Goal: Task Accomplishment & Management: Complete application form

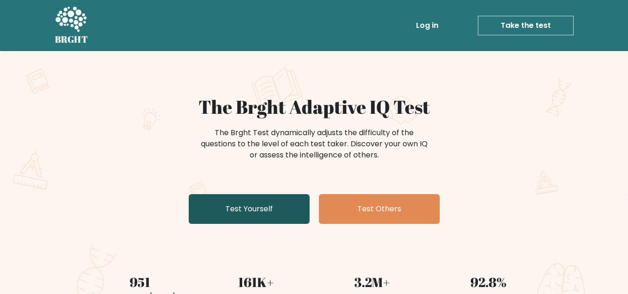
click at [256, 207] on link "Test Yourself" at bounding box center [249, 209] width 121 height 30
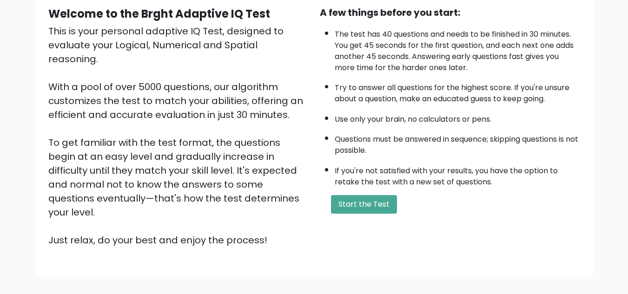
scroll to position [94, 0]
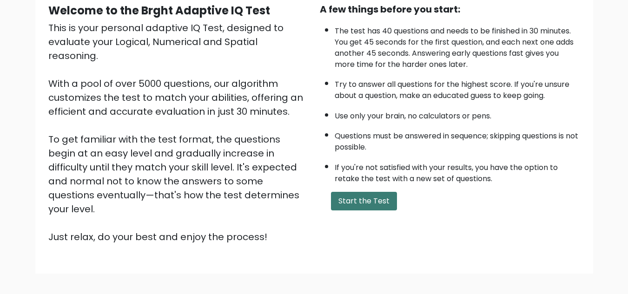
click at [368, 199] on button "Start the Test" at bounding box center [364, 201] width 66 height 19
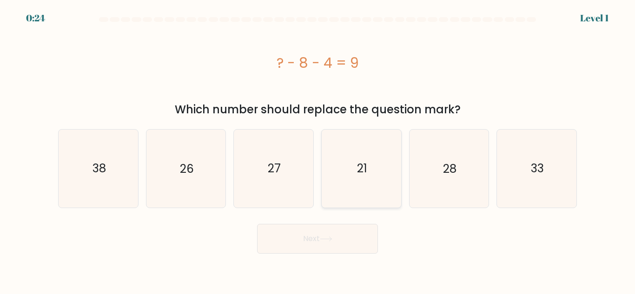
click at [360, 171] on text "21" at bounding box center [362, 168] width 10 height 16
click at [318, 150] on input "d. 21" at bounding box center [318, 148] width 0 height 2
radio input "true"
click at [332, 239] on icon at bounding box center [326, 239] width 11 height 4
click at [321, 242] on button "Next" at bounding box center [317, 239] width 121 height 30
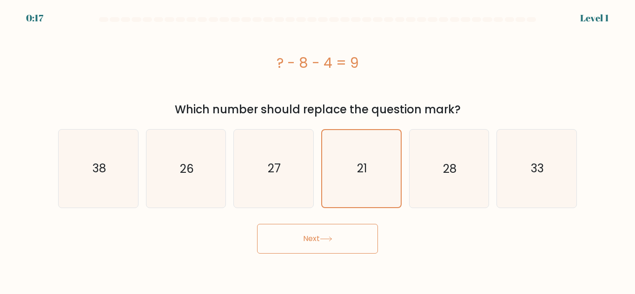
click at [346, 235] on button "Next" at bounding box center [317, 239] width 121 height 30
click at [307, 247] on button "Next" at bounding box center [317, 239] width 121 height 30
click at [318, 240] on button "Next" at bounding box center [317, 239] width 121 height 30
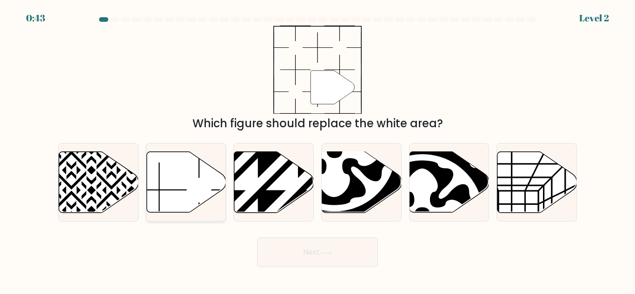
click at [163, 169] on icon at bounding box center [187, 182] width 80 height 61
click at [318, 150] on input "b." at bounding box center [318, 148] width 0 height 2
radio input "true"
click at [314, 252] on button "Next" at bounding box center [317, 253] width 121 height 30
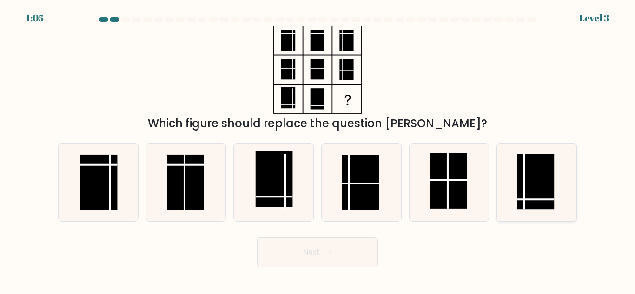
click at [533, 182] on rect at bounding box center [536, 182] width 37 height 56
click at [318, 150] on input "f." at bounding box center [318, 148] width 0 height 2
radio input "true"
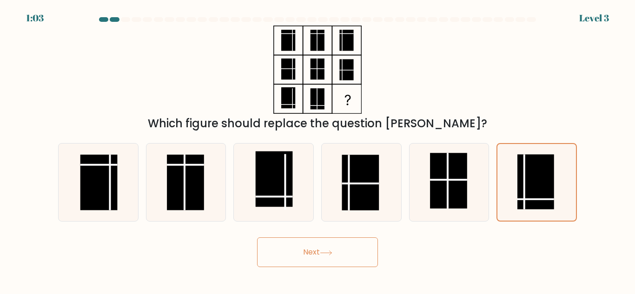
click at [316, 255] on button "Next" at bounding box center [317, 253] width 121 height 30
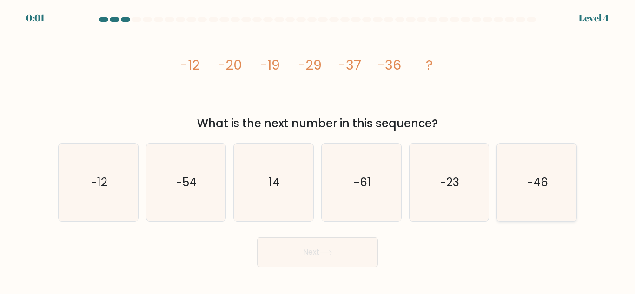
click at [514, 194] on icon "-46" at bounding box center [537, 183] width 78 height 78
click at [318, 150] on input "f. -46" at bounding box center [318, 148] width 0 height 2
radio input "true"
click at [344, 252] on button "Next" at bounding box center [317, 253] width 121 height 30
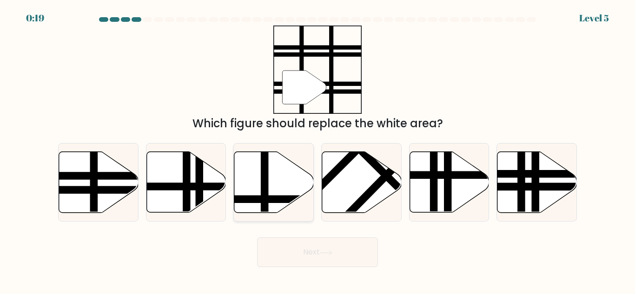
click at [261, 180] on icon at bounding box center [274, 182] width 80 height 61
click at [318, 150] on input "c." at bounding box center [318, 148] width 0 height 2
radio input "true"
click at [347, 255] on button "Next" at bounding box center [317, 253] width 121 height 30
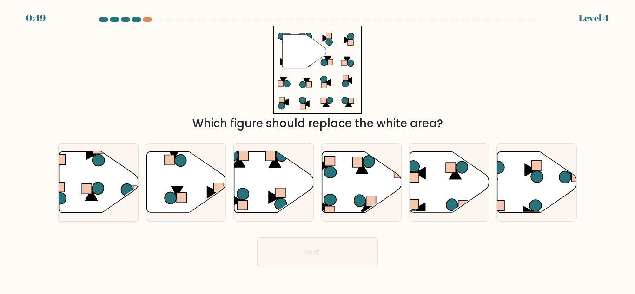
click at [85, 187] on rect at bounding box center [87, 189] width 10 height 10
click at [318, 150] on input "a." at bounding box center [318, 148] width 0 height 2
radio input "true"
click at [330, 251] on icon at bounding box center [326, 253] width 13 height 5
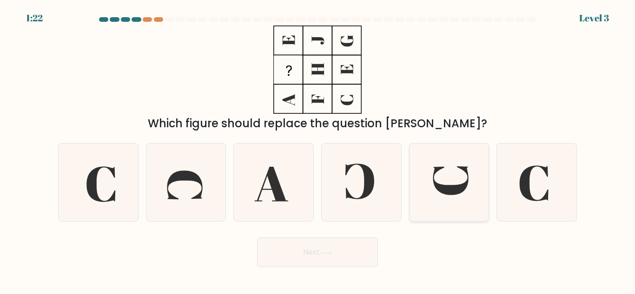
click at [434, 185] on icon at bounding box center [449, 183] width 78 height 78
click at [318, 150] on input "e." at bounding box center [318, 148] width 0 height 2
radio input "true"
click at [317, 260] on button "Next" at bounding box center [317, 253] width 121 height 30
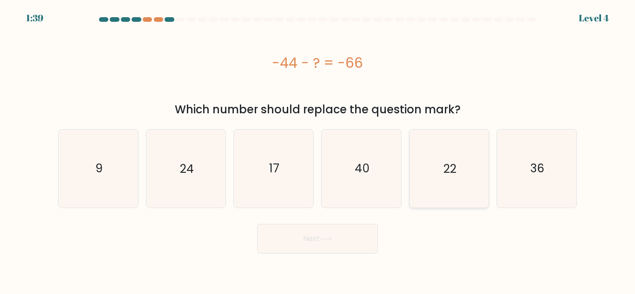
click at [452, 171] on text "22" at bounding box center [450, 168] width 13 height 16
click at [318, 150] on input "e. 22" at bounding box center [318, 148] width 0 height 2
radio input "true"
click at [343, 244] on button "Next" at bounding box center [317, 239] width 121 height 30
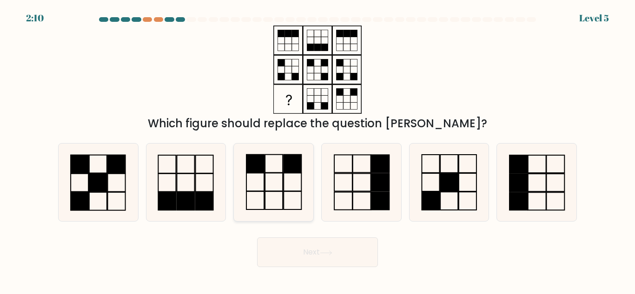
click at [282, 184] on icon at bounding box center [274, 183] width 78 height 78
click at [318, 150] on input "c." at bounding box center [318, 148] width 0 height 2
radio input "true"
click at [332, 249] on button "Next" at bounding box center [317, 253] width 121 height 30
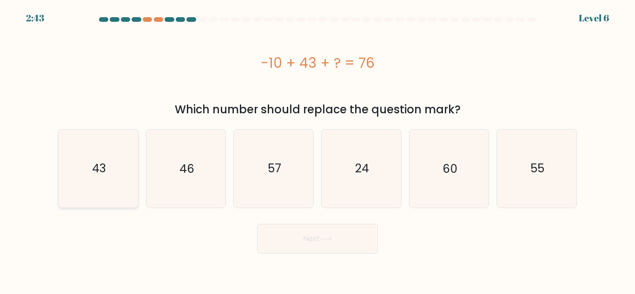
click at [103, 172] on text "43" at bounding box center [99, 168] width 14 height 16
click at [318, 150] on input "a. 43" at bounding box center [318, 148] width 0 height 2
radio input "true"
click at [322, 247] on button "Next" at bounding box center [317, 239] width 121 height 30
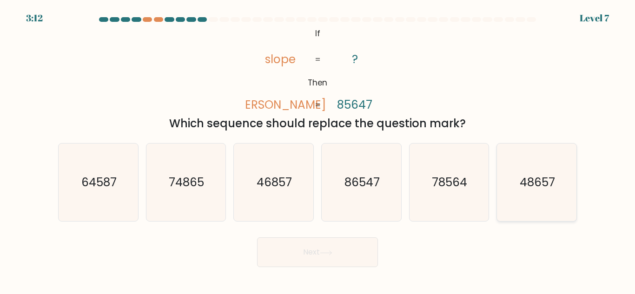
click at [555, 192] on icon "48657" at bounding box center [537, 183] width 78 height 78
click at [318, 150] on input "f. 48657" at bounding box center [318, 148] width 0 height 2
radio input "true"
click at [333, 254] on icon at bounding box center [326, 253] width 13 height 5
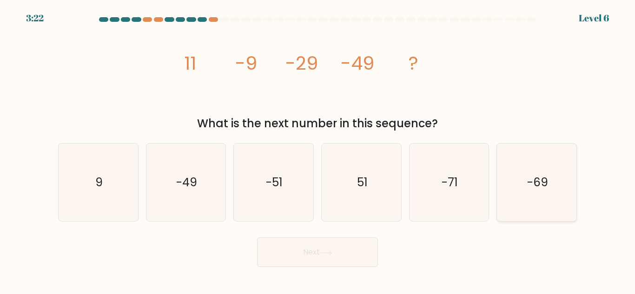
click at [528, 187] on text "-69" at bounding box center [538, 182] width 21 height 16
click at [318, 150] on input "f. -69" at bounding box center [318, 148] width 0 height 2
radio input "true"
click at [364, 252] on button "Next" at bounding box center [317, 253] width 121 height 30
click at [326, 258] on button "Next" at bounding box center [317, 253] width 121 height 30
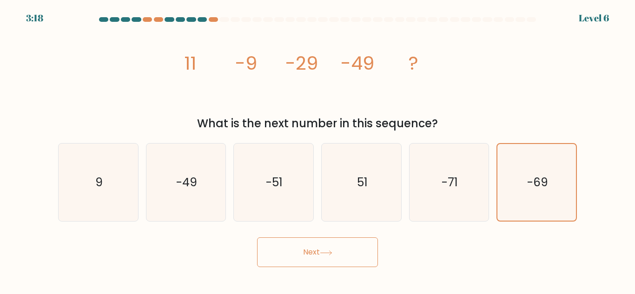
click at [317, 248] on button "Next" at bounding box center [317, 253] width 121 height 30
click at [327, 251] on icon at bounding box center [326, 253] width 13 height 5
click at [307, 254] on button "Next" at bounding box center [317, 253] width 121 height 30
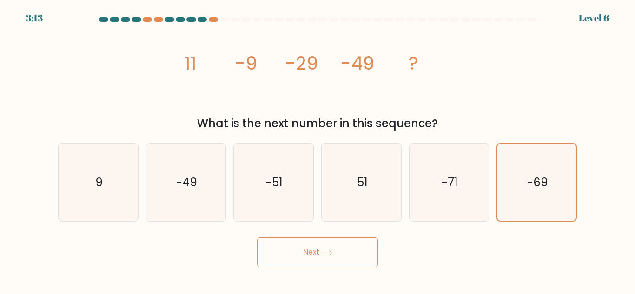
click at [307, 254] on button "Next" at bounding box center [317, 253] width 121 height 30
click at [331, 253] on icon at bounding box center [326, 253] width 13 height 5
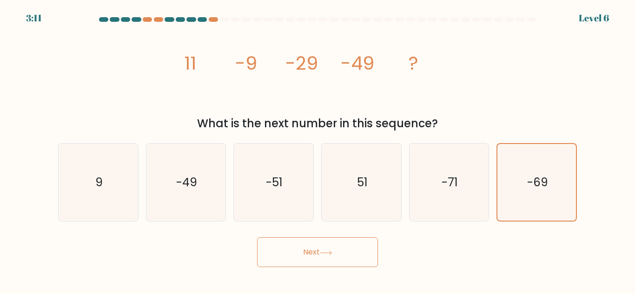
click at [331, 253] on icon at bounding box center [326, 253] width 13 height 5
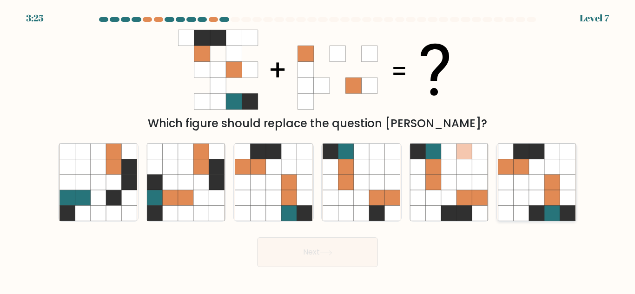
click at [521, 181] on icon at bounding box center [521, 182] width 15 height 15
click at [318, 150] on input "f." at bounding box center [318, 148] width 0 height 2
radio input "true"
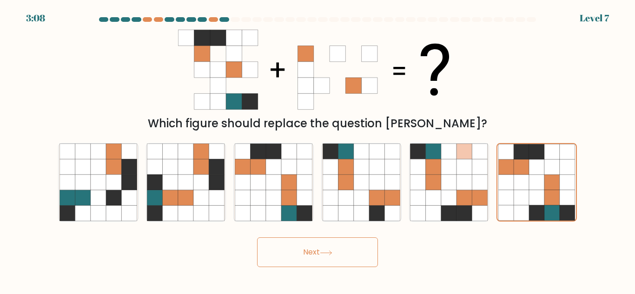
click at [344, 251] on button "Next" at bounding box center [317, 253] width 121 height 30
click at [321, 253] on button "Next" at bounding box center [317, 253] width 121 height 30
click at [309, 252] on button "Next" at bounding box center [317, 253] width 121 height 30
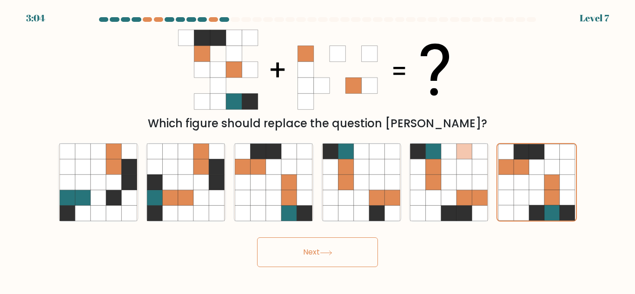
click at [309, 252] on button "Next" at bounding box center [317, 253] width 121 height 30
click at [332, 254] on icon at bounding box center [326, 253] width 13 height 5
click at [514, 182] on icon at bounding box center [521, 182] width 15 height 15
click at [318, 150] on input "f." at bounding box center [318, 148] width 0 height 2
click at [333, 254] on icon at bounding box center [326, 253] width 13 height 5
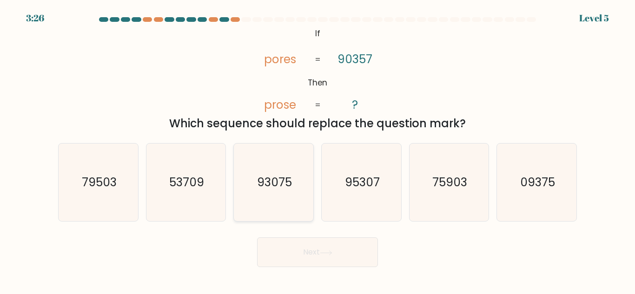
click at [282, 187] on text "93075" at bounding box center [274, 182] width 35 height 16
click at [318, 150] on input "c. 93075" at bounding box center [318, 148] width 0 height 2
radio input "true"
click at [327, 251] on icon at bounding box center [326, 253] width 13 height 5
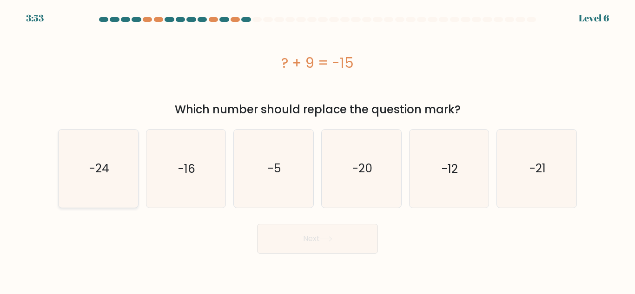
click at [108, 179] on icon "-24" at bounding box center [99, 169] width 78 height 78
click at [318, 150] on input "a. -24" at bounding box center [318, 148] width 0 height 2
radio input "true"
click at [304, 242] on button "Next" at bounding box center [317, 239] width 121 height 30
click at [320, 242] on button "Next" at bounding box center [317, 239] width 121 height 30
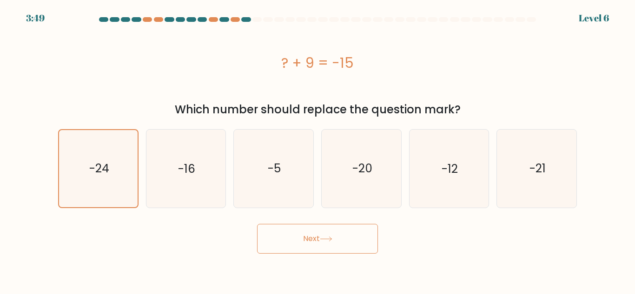
click at [327, 240] on icon at bounding box center [326, 239] width 13 height 5
click at [307, 242] on button "Next" at bounding box center [317, 239] width 121 height 30
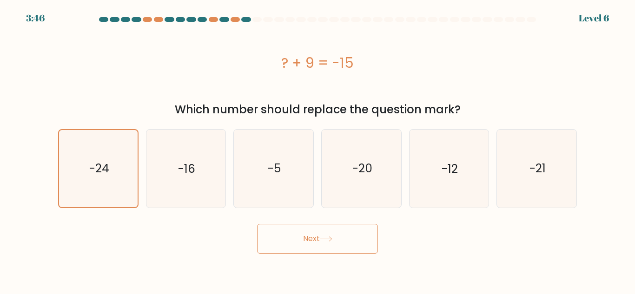
click at [307, 242] on button "Next" at bounding box center [317, 239] width 121 height 30
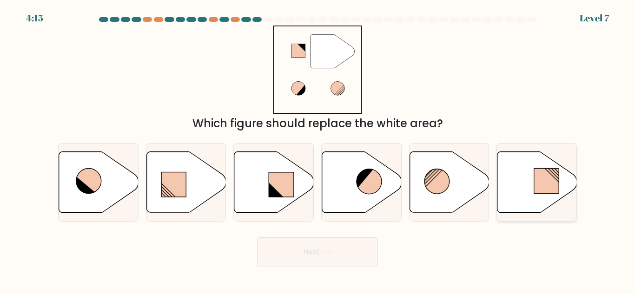
click at [531, 180] on icon at bounding box center [538, 182] width 80 height 61
click at [318, 150] on input "f." at bounding box center [318, 148] width 0 height 2
radio input "true"
click at [325, 255] on icon at bounding box center [326, 253] width 13 height 5
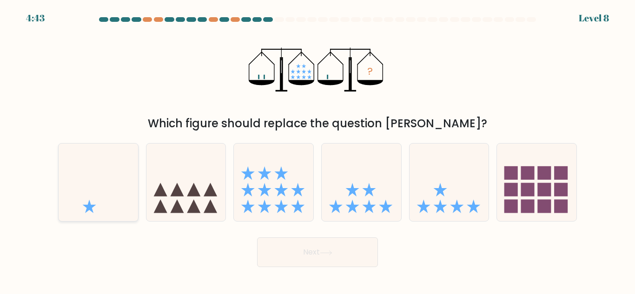
click at [101, 193] on icon at bounding box center [99, 183] width 80 height 66
click at [318, 150] on input "a." at bounding box center [318, 148] width 0 height 2
radio input "true"
click at [353, 257] on button "Next" at bounding box center [317, 253] width 121 height 30
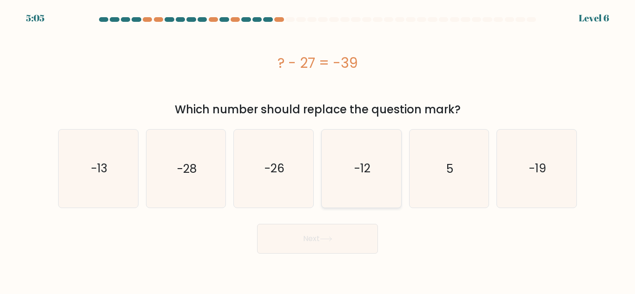
click at [358, 162] on text "-12" at bounding box center [362, 168] width 16 height 16
click at [318, 150] on input "d. -12" at bounding box center [318, 148] width 0 height 2
radio input "true"
click at [335, 241] on button "Next" at bounding box center [317, 239] width 121 height 30
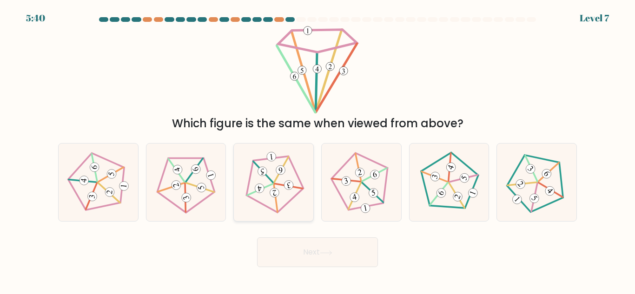
click at [281, 195] on icon at bounding box center [274, 183] width 62 height 62
click at [318, 150] on input "c." at bounding box center [318, 148] width 0 height 2
radio input "true"
click at [335, 254] on button "Next" at bounding box center [317, 253] width 121 height 30
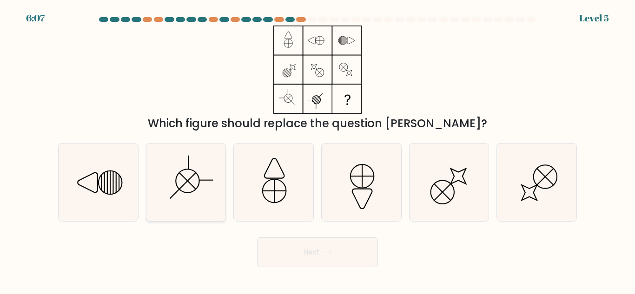
click at [193, 179] on icon at bounding box center [186, 183] width 78 height 78
click at [318, 150] on input "b." at bounding box center [318, 148] width 0 height 2
radio input "true"
click at [342, 254] on button "Next" at bounding box center [317, 253] width 121 height 30
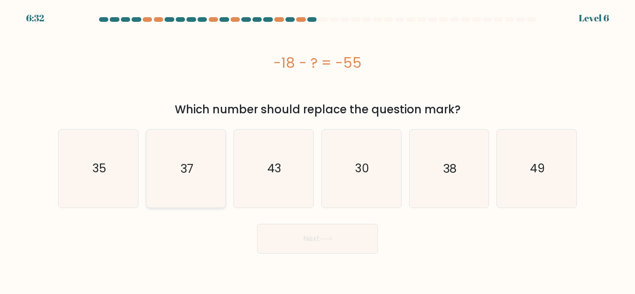
click at [202, 175] on icon "37" at bounding box center [186, 169] width 78 height 78
click at [318, 150] on input "b. 37" at bounding box center [318, 148] width 0 height 2
radio input "true"
click at [317, 245] on button "Next" at bounding box center [317, 239] width 121 height 30
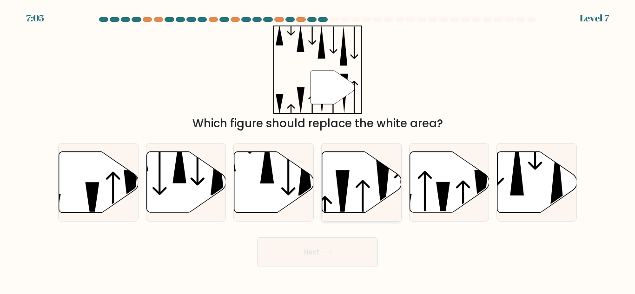
click at [341, 196] on icon at bounding box center [343, 200] width 14 height 60
click at [318, 150] on input "d." at bounding box center [318, 148] width 0 height 2
radio input "true"
click at [333, 255] on icon at bounding box center [326, 253] width 13 height 5
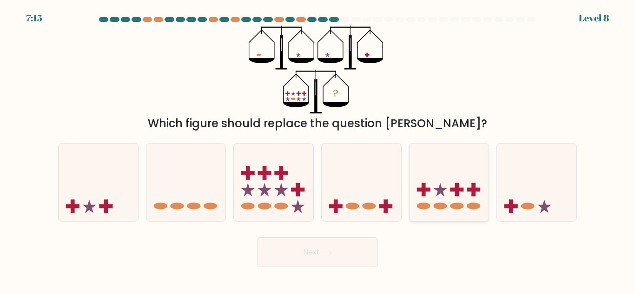
click at [434, 199] on icon at bounding box center [450, 183] width 80 height 66
click at [318, 150] on input "e." at bounding box center [318, 148] width 0 height 2
radio input "true"
click at [350, 251] on button "Next" at bounding box center [317, 253] width 121 height 30
click at [315, 251] on button "Next" at bounding box center [317, 253] width 121 height 30
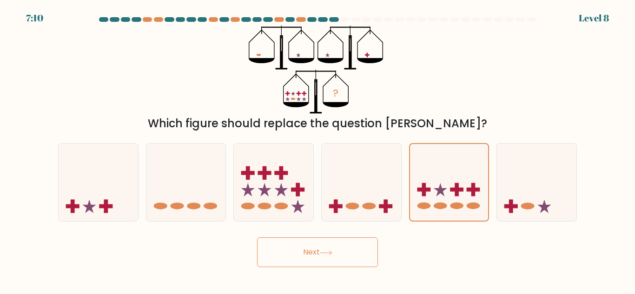
click at [315, 251] on button "Next" at bounding box center [317, 253] width 121 height 30
click at [332, 252] on icon at bounding box center [326, 253] width 13 height 5
click at [305, 251] on button "Next" at bounding box center [317, 253] width 121 height 30
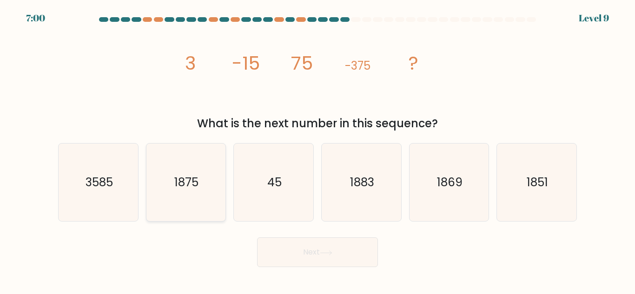
click at [190, 183] on text "1875" at bounding box center [187, 182] width 24 height 16
click at [318, 150] on input "b. 1875" at bounding box center [318, 148] width 0 height 2
radio input "true"
click at [320, 258] on button "Next" at bounding box center [317, 253] width 121 height 30
click at [311, 249] on button "Next" at bounding box center [317, 253] width 121 height 30
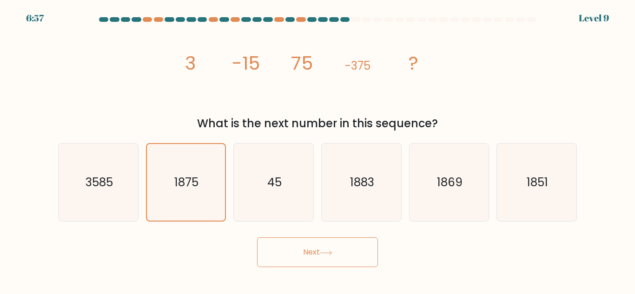
click at [311, 249] on button "Next" at bounding box center [317, 253] width 121 height 30
click at [332, 253] on icon at bounding box center [326, 253] width 11 height 4
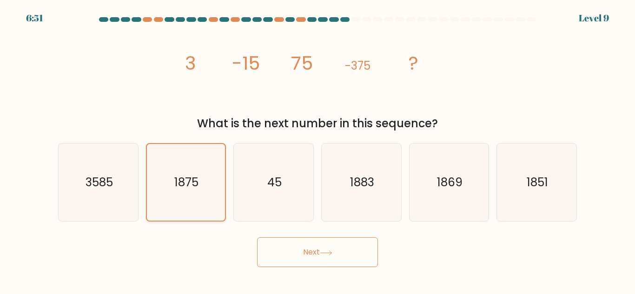
click at [194, 178] on text "1875" at bounding box center [187, 182] width 24 height 16
click at [318, 150] on input "b. 1875" at bounding box center [318, 148] width 0 height 2
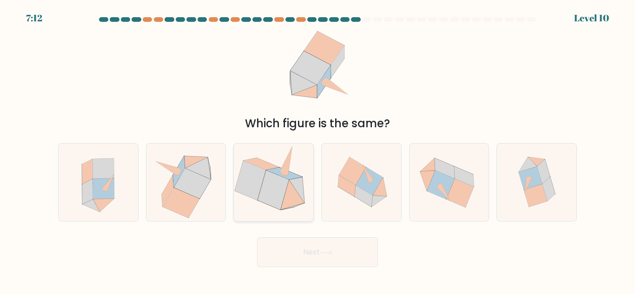
click at [285, 193] on icon at bounding box center [273, 190] width 31 height 39
click at [318, 150] on input "c." at bounding box center [318, 148] width 0 height 2
radio input "true"
click at [348, 259] on button "Next" at bounding box center [317, 253] width 121 height 30
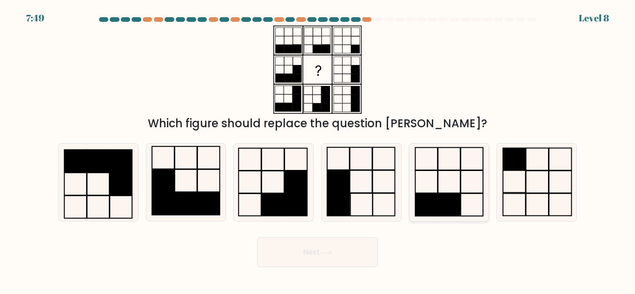
click at [456, 183] on icon at bounding box center [449, 183] width 78 height 78
click at [318, 150] on input "e." at bounding box center [318, 148] width 0 height 2
radio input "true"
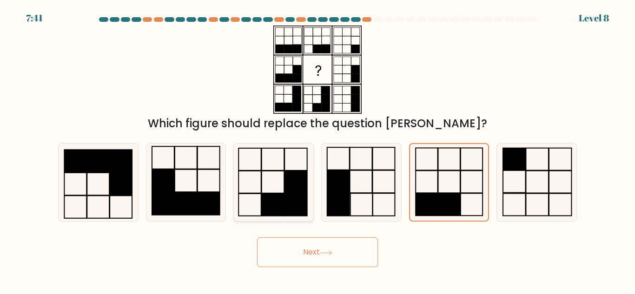
click at [296, 195] on rect at bounding box center [296, 205] width 23 height 22
click at [318, 150] on input "c." at bounding box center [318, 148] width 0 height 2
radio input "true"
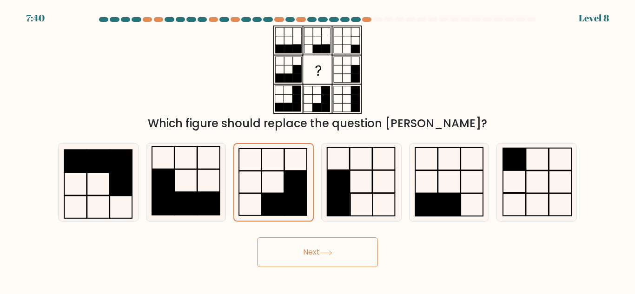
click at [338, 235] on div "Next" at bounding box center [318, 250] width 530 height 34
click at [332, 254] on icon at bounding box center [326, 253] width 11 height 4
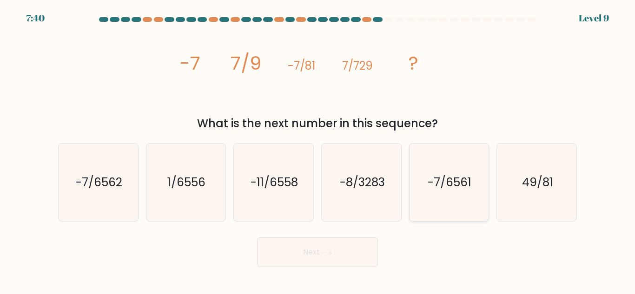
click at [451, 175] on text "-7/6561" at bounding box center [450, 182] width 44 height 16
click at [318, 150] on input "e. -7/6561" at bounding box center [318, 148] width 0 height 2
radio input "true"
click at [333, 249] on button "Next" at bounding box center [317, 253] width 121 height 30
click at [313, 256] on button "Next" at bounding box center [317, 253] width 121 height 30
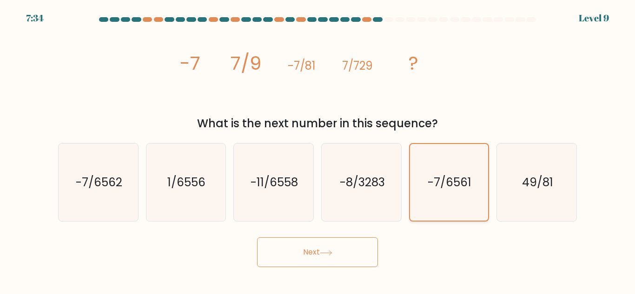
click at [461, 182] on text "-7/6561" at bounding box center [450, 182] width 44 height 16
click at [318, 150] on input "e. -7/6561" at bounding box center [318, 148] width 0 height 2
click at [308, 250] on button "Next" at bounding box center [317, 253] width 121 height 30
click at [332, 252] on icon at bounding box center [326, 253] width 13 height 5
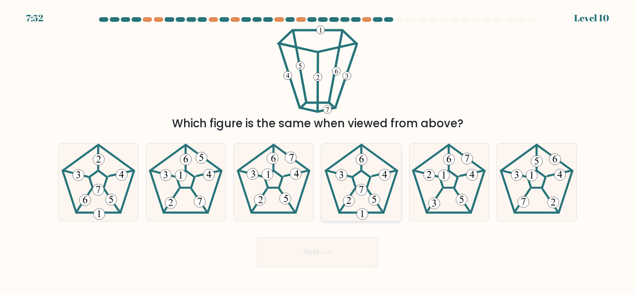
click at [361, 187] on icon at bounding box center [361, 190] width 4 height 7
click at [318, 150] on input "d." at bounding box center [318, 148] width 0 height 2
radio input "true"
click at [97, 200] on icon at bounding box center [99, 183] width 78 height 78
click at [318, 150] on input "a." at bounding box center [318, 148] width 0 height 2
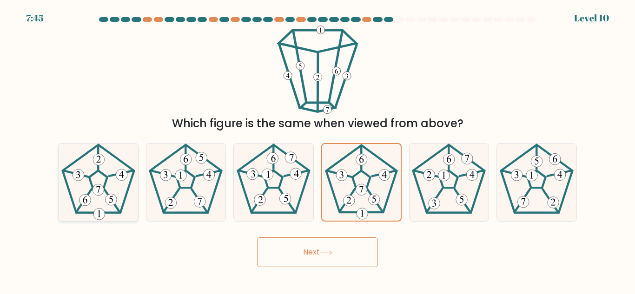
radio input "true"
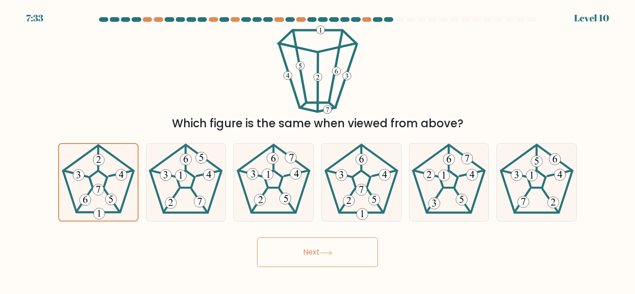
click at [316, 255] on button "Next" at bounding box center [317, 253] width 121 height 30
click at [315, 253] on button "Next" at bounding box center [317, 253] width 121 height 30
click at [109, 183] on icon at bounding box center [98, 182] width 77 height 77
click at [318, 150] on input "a." at bounding box center [318, 148] width 0 height 2
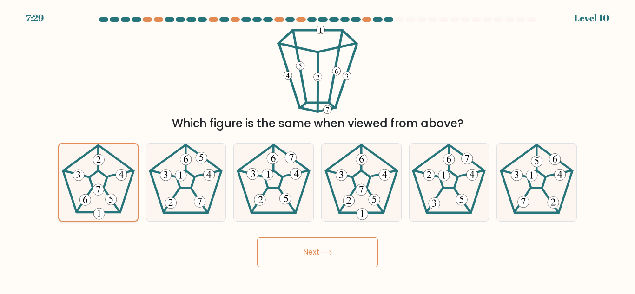
click at [109, 183] on icon at bounding box center [98, 182] width 77 height 77
click at [318, 150] on input "a." at bounding box center [318, 148] width 0 height 2
click at [315, 252] on button "Next" at bounding box center [317, 253] width 121 height 30
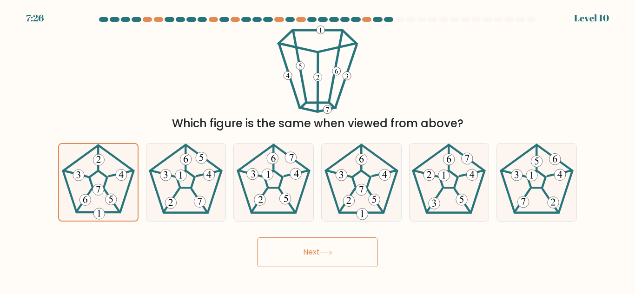
click at [315, 252] on button "Next" at bounding box center [317, 253] width 121 height 30
click at [114, 193] on icon at bounding box center [98, 182] width 77 height 77
click at [318, 150] on input "a." at bounding box center [318, 148] width 0 height 2
click at [113, 175] on 368 at bounding box center [121, 174] width 24 height 6
click at [318, 150] on input "a." at bounding box center [318, 148] width 0 height 2
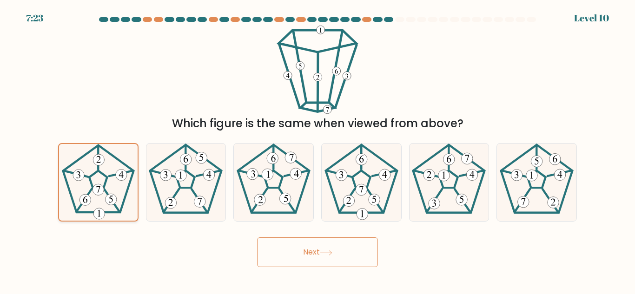
click at [113, 175] on 368 at bounding box center [121, 174] width 24 height 6
click at [318, 150] on input "a." at bounding box center [318, 148] width 0 height 2
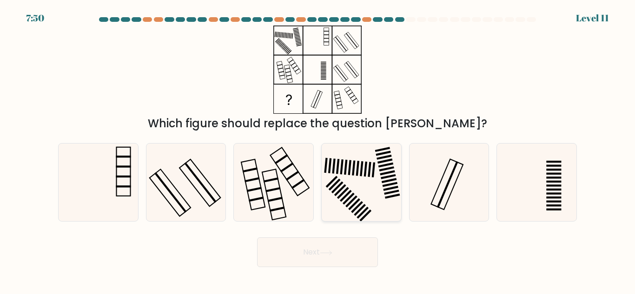
click at [353, 176] on icon at bounding box center [362, 183] width 78 height 78
click at [318, 150] on input "d." at bounding box center [318, 148] width 0 height 2
radio input "true"
click at [319, 253] on button "Next" at bounding box center [317, 253] width 121 height 30
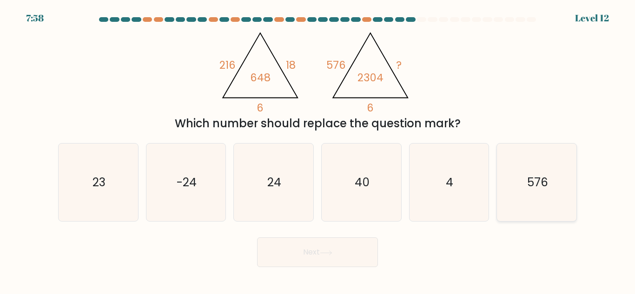
click at [530, 186] on text "576" at bounding box center [538, 182] width 21 height 16
click at [318, 150] on input "f. 576" at bounding box center [318, 148] width 0 height 2
radio input "true"
click at [270, 179] on text "24" at bounding box center [274, 182] width 14 height 16
click at [318, 150] on input "c. 24" at bounding box center [318, 148] width 0 height 2
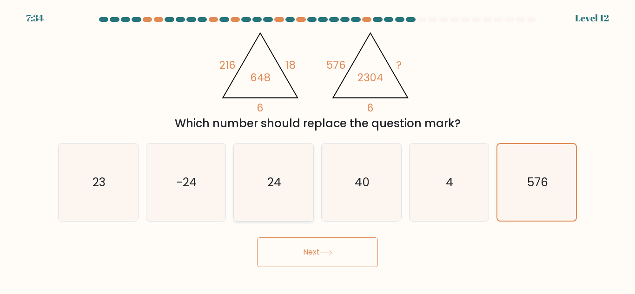
radio input "true"
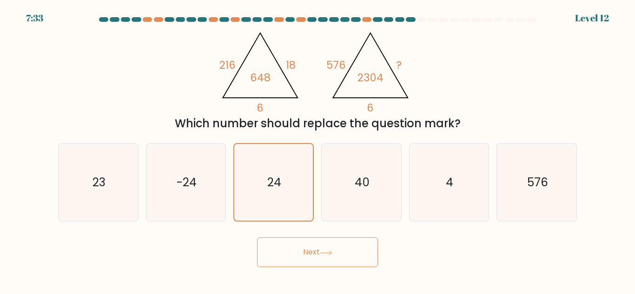
click at [317, 258] on button "Next" at bounding box center [317, 253] width 121 height 30
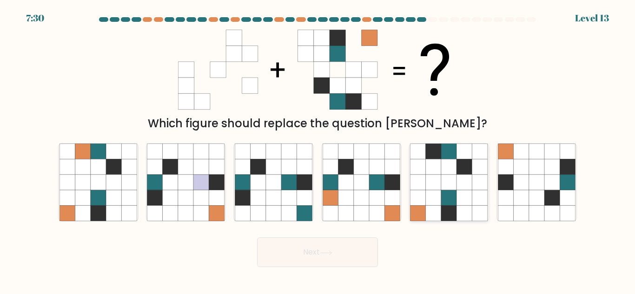
click at [446, 172] on icon at bounding box center [448, 167] width 15 height 15
click at [318, 150] on input "e." at bounding box center [318, 148] width 0 height 2
radio input "true"
click at [332, 259] on button "Next" at bounding box center [317, 253] width 121 height 30
click at [320, 247] on button "Next" at bounding box center [317, 253] width 121 height 30
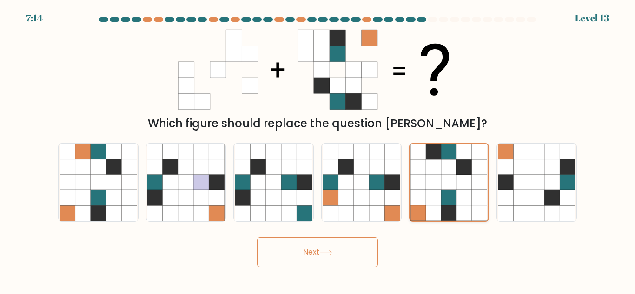
click at [444, 186] on icon at bounding box center [448, 182] width 15 height 15
click at [318, 150] on input "e." at bounding box center [318, 148] width 0 height 2
click at [311, 253] on button "Next" at bounding box center [317, 253] width 121 height 30
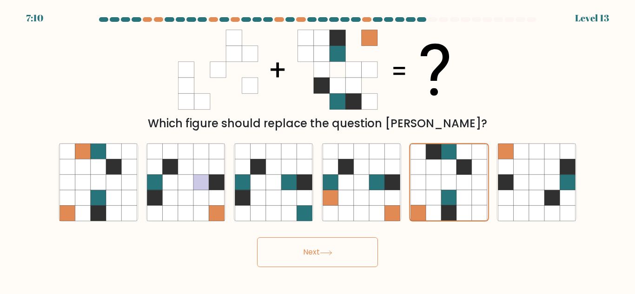
click at [330, 252] on icon at bounding box center [326, 253] width 13 height 5
click at [449, 177] on icon at bounding box center [448, 182] width 15 height 15
click at [318, 150] on input "e." at bounding box center [318, 148] width 0 height 2
click at [333, 251] on icon at bounding box center [326, 253] width 13 height 5
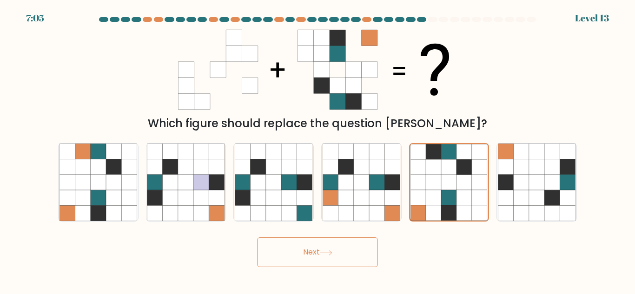
click at [333, 251] on icon at bounding box center [326, 253] width 13 height 5
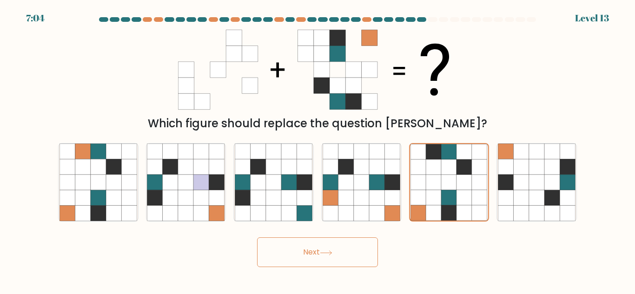
click at [333, 251] on icon at bounding box center [326, 253] width 13 height 5
click at [333, 253] on icon at bounding box center [326, 253] width 13 height 5
click at [428, 197] on icon at bounding box center [434, 197] width 15 height 15
click at [318, 150] on input "e." at bounding box center [318, 148] width 0 height 2
click at [428, 197] on icon at bounding box center [434, 197] width 15 height 15
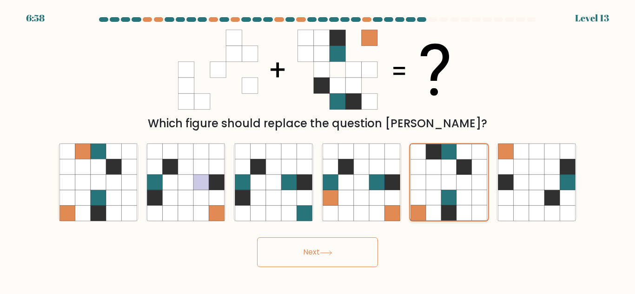
click at [318, 150] on input "e." at bounding box center [318, 148] width 0 height 2
click at [428, 197] on icon at bounding box center [434, 197] width 15 height 15
click at [318, 150] on input "e." at bounding box center [318, 148] width 0 height 2
click at [428, 197] on icon at bounding box center [434, 197] width 15 height 15
click at [318, 150] on input "e." at bounding box center [318, 148] width 0 height 2
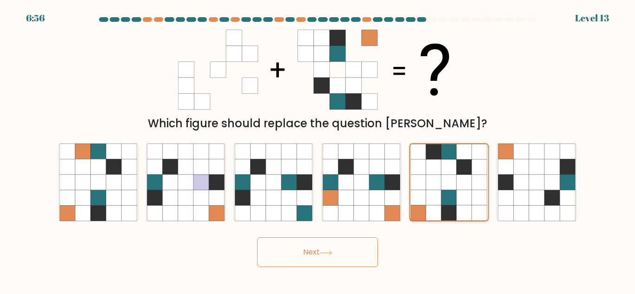
click at [429, 197] on icon at bounding box center [434, 197] width 15 height 15
click at [318, 150] on input "e." at bounding box center [318, 148] width 0 height 2
click at [429, 197] on icon at bounding box center [434, 197] width 15 height 15
click at [318, 150] on input "e." at bounding box center [318, 148] width 0 height 2
click at [429, 197] on icon at bounding box center [434, 197] width 15 height 15
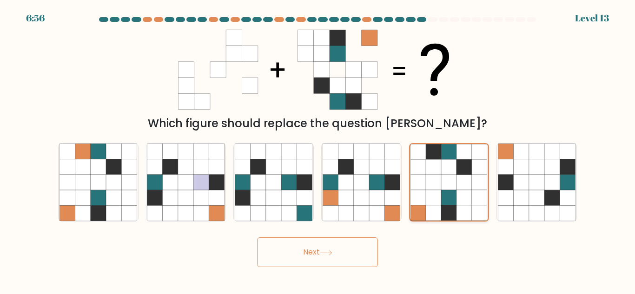
click at [318, 150] on input "e." at bounding box center [318, 148] width 0 height 2
click at [429, 197] on icon at bounding box center [434, 197] width 15 height 15
click at [318, 150] on input "e." at bounding box center [318, 148] width 0 height 2
click at [429, 197] on icon at bounding box center [434, 197] width 15 height 15
click at [318, 150] on input "e." at bounding box center [318, 148] width 0 height 2
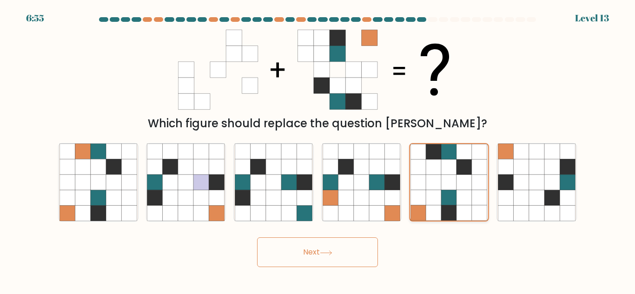
click at [429, 197] on icon at bounding box center [434, 197] width 15 height 15
click at [318, 150] on input "e." at bounding box center [318, 148] width 0 height 2
click at [429, 197] on icon at bounding box center [434, 197] width 15 height 15
click at [318, 150] on input "e." at bounding box center [318, 148] width 0 height 2
click at [429, 197] on icon at bounding box center [434, 197] width 15 height 15
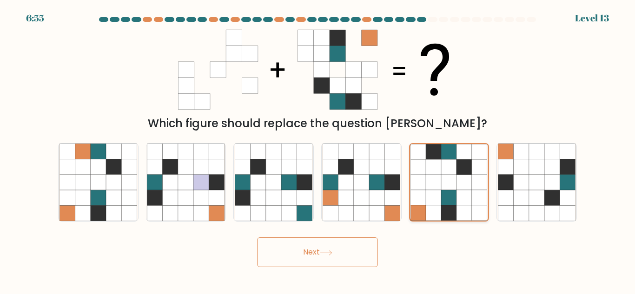
click at [318, 150] on input "e." at bounding box center [318, 148] width 0 height 2
click at [429, 197] on icon at bounding box center [434, 197] width 15 height 15
click at [318, 150] on input "e." at bounding box center [318, 148] width 0 height 2
click at [311, 254] on button "Next" at bounding box center [317, 253] width 121 height 30
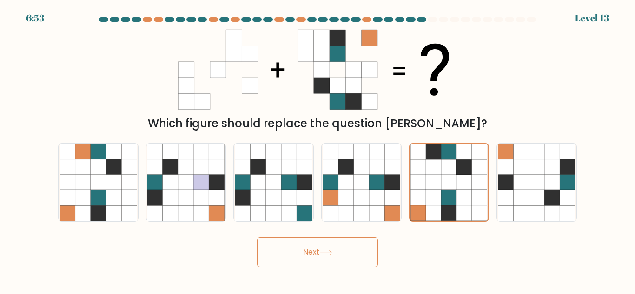
click at [311, 254] on button "Next" at bounding box center [317, 253] width 121 height 30
drag, startPoint x: 311, startPoint y: 254, endPoint x: 421, endPoint y: 270, distance: 111.4
click at [421, 270] on body "6:50 Level 13" at bounding box center [317, 147] width 635 height 294
click at [445, 187] on icon at bounding box center [448, 182] width 15 height 15
click at [318, 150] on input "e." at bounding box center [318, 148] width 0 height 2
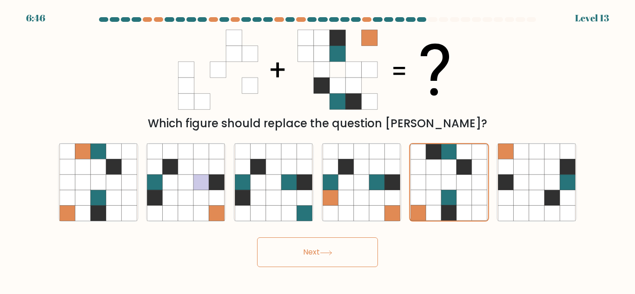
click at [332, 254] on icon at bounding box center [326, 253] width 13 height 5
click at [333, 255] on icon at bounding box center [326, 253] width 13 height 5
click at [323, 254] on icon at bounding box center [326, 253] width 13 height 5
click at [328, 254] on icon at bounding box center [326, 253] width 13 height 5
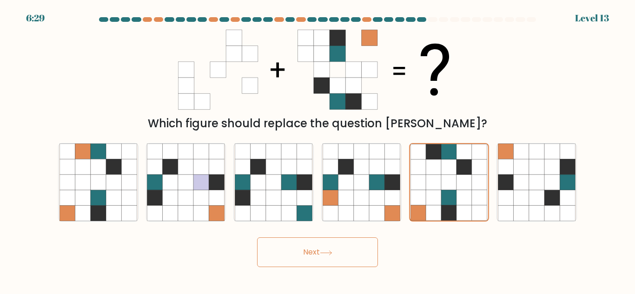
click at [328, 254] on icon at bounding box center [326, 253] width 13 height 5
click at [433, 192] on icon at bounding box center [434, 197] width 15 height 15
click at [318, 150] on input "e." at bounding box center [318, 148] width 0 height 2
click at [331, 249] on button "Next" at bounding box center [317, 253] width 121 height 30
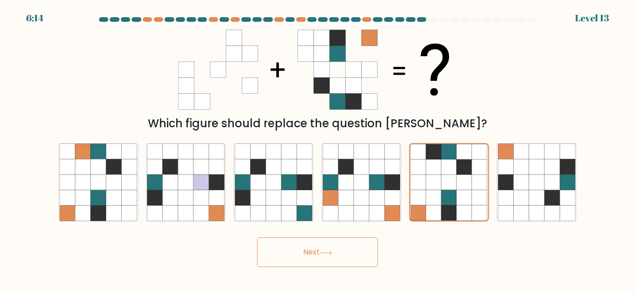
click at [331, 252] on icon at bounding box center [326, 253] width 13 height 5
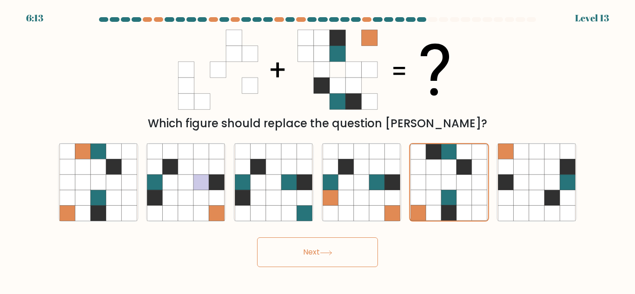
click at [331, 252] on icon at bounding box center [326, 253] width 13 height 5
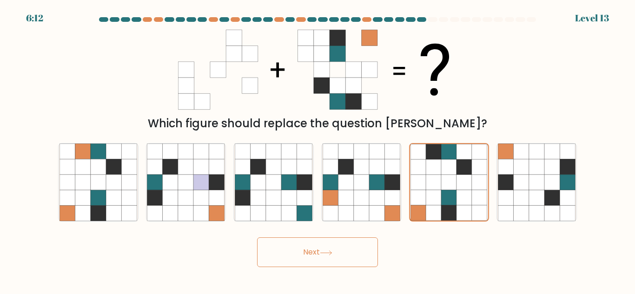
click at [331, 252] on icon at bounding box center [326, 253] width 13 height 5
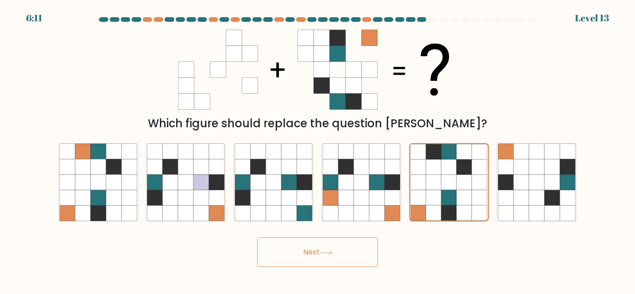
click at [331, 252] on icon at bounding box center [326, 253] width 13 height 5
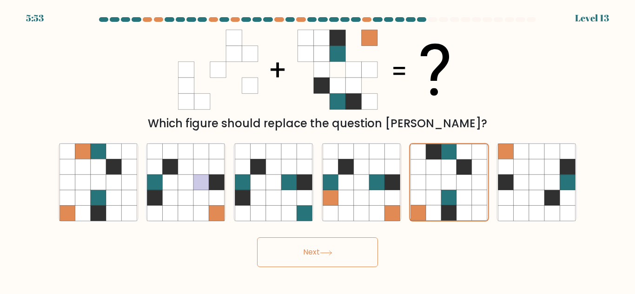
click at [421, 261] on div "Next" at bounding box center [318, 250] width 530 height 34
click at [328, 253] on icon at bounding box center [326, 253] width 13 height 5
click at [305, 255] on button "Next" at bounding box center [317, 253] width 121 height 30
click at [438, 200] on icon at bounding box center [434, 197] width 15 height 15
click at [318, 150] on input "e." at bounding box center [318, 148] width 0 height 2
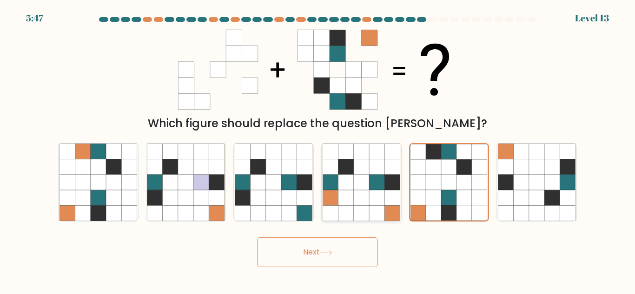
click at [352, 201] on icon at bounding box center [345, 197] width 15 height 15
click at [318, 150] on input "d." at bounding box center [318, 148] width 0 height 2
radio input "true"
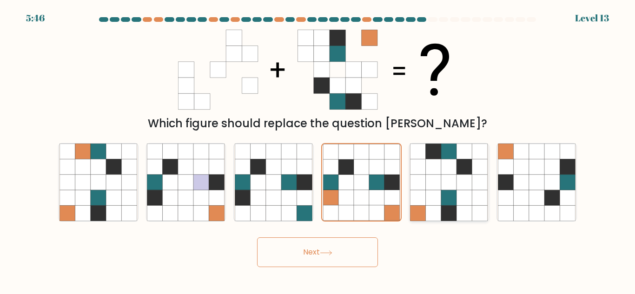
click at [432, 188] on icon at bounding box center [433, 182] width 15 height 15
click at [318, 150] on input "e." at bounding box center [318, 148] width 0 height 2
radio input "true"
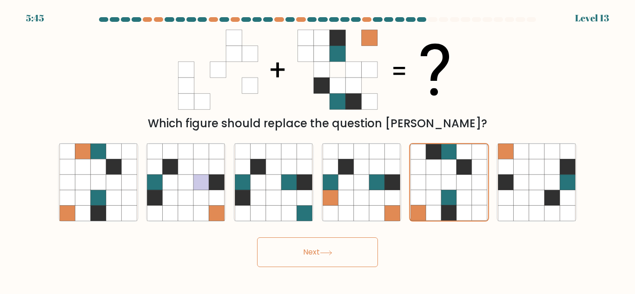
click at [328, 251] on icon at bounding box center [326, 253] width 13 height 5
click at [305, 254] on button "Next" at bounding box center [317, 253] width 121 height 30
click at [333, 255] on icon at bounding box center [326, 253] width 13 height 5
click at [331, 251] on icon at bounding box center [326, 253] width 13 height 5
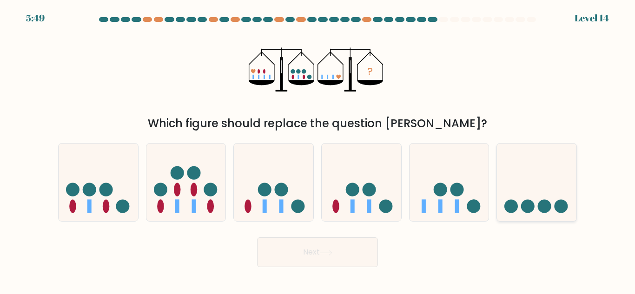
click at [526, 196] on icon at bounding box center [537, 183] width 80 height 66
click at [318, 150] on input "f." at bounding box center [318, 148] width 0 height 2
radio input "true"
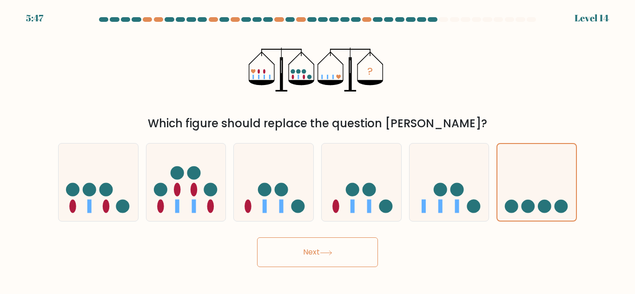
click at [318, 250] on button "Next" at bounding box center [317, 253] width 121 height 30
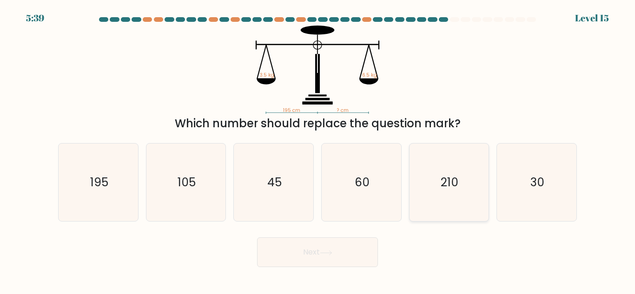
click at [437, 191] on icon "210" at bounding box center [449, 183] width 78 height 78
click at [318, 150] on input "e. 210" at bounding box center [318, 148] width 0 height 2
radio input "true"
click at [104, 183] on text "195" at bounding box center [99, 182] width 18 height 16
click at [318, 150] on input "a. 195" at bounding box center [318, 148] width 0 height 2
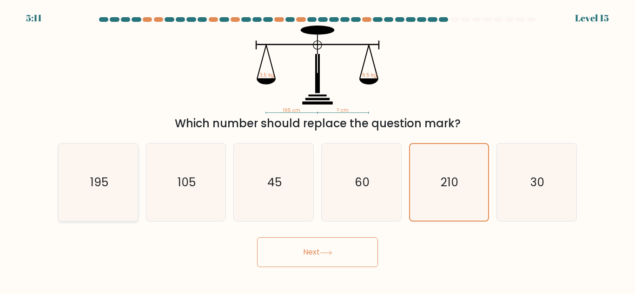
radio input "true"
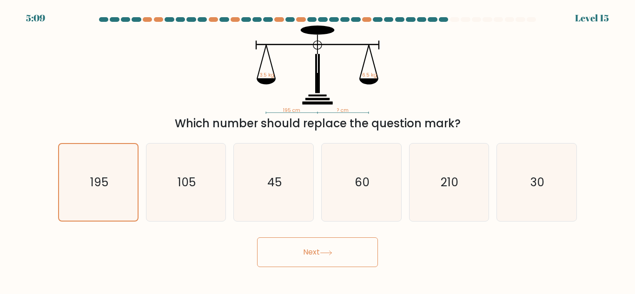
click at [313, 250] on button "Next" at bounding box center [317, 253] width 121 height 30
click at [332, 252] on icon at bounding box center [326, 253] width 13 height 5
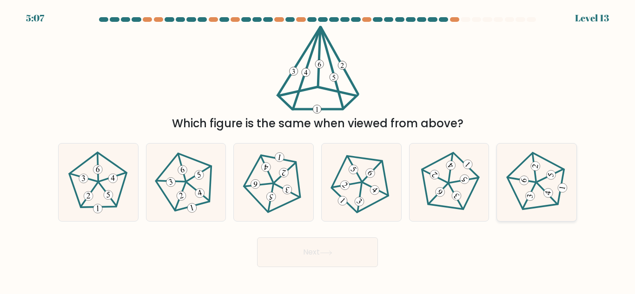
click at [533, 187] on icon at bounding box center [537, 183] width 62 height 62
click at [318, 150] on input "f." at bounding box center [318, 148] width 0 height 2
radio input "true"
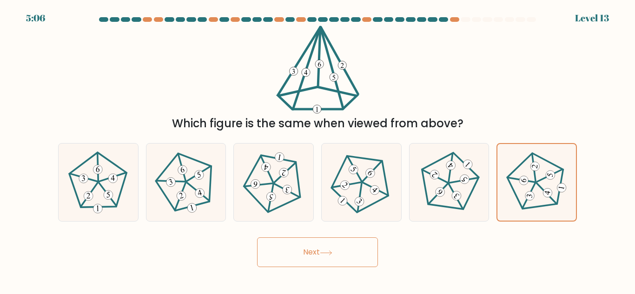
click at [327, 254] on icon at bounding box center [326, 253] width 13 height 5
click at [313, 253] on button "Next" at bounding box center [317, 253] width 121 height 30
click at [333, 253] on icon at bounding box center [326, 253] width 13 height 5
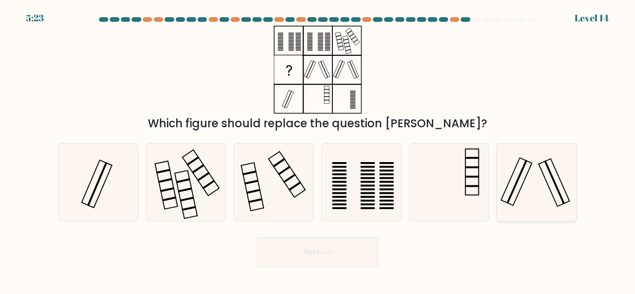
click at [515, 186] on rect at bounding box center [517, 182] width 21 height 44
click at [318, 150] on input "f." at bounding box center [318, 148] width 0 height 2
radio input "true"
click at [319, 255] on button "Next" at bounding box center [317, 253] width 121 height 30
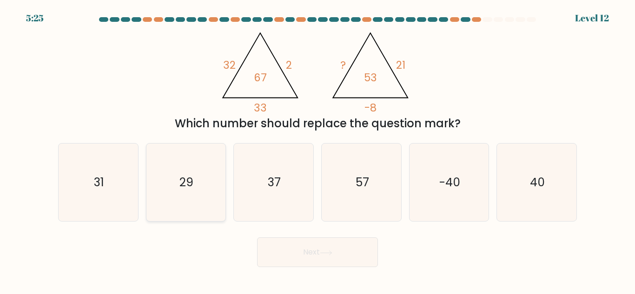
click at [197, 191] on icon "29" at bounding box center [186, 183] width 78 height 78
click at [318, 150] on input "b. 29" at bounding box center [318, 148] width 0 height 2
radio input "true"
click at [320, 248] on button "Next" at bounding box center [317, 253] width 121 height 30
click at [332, 252] on icon at bounding box center [326, 253] width 13 height 5
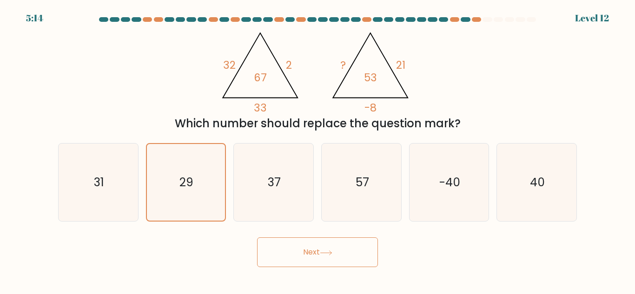
click at [333, 252] on icon at bounding box center [326, 253] width 13 height 5
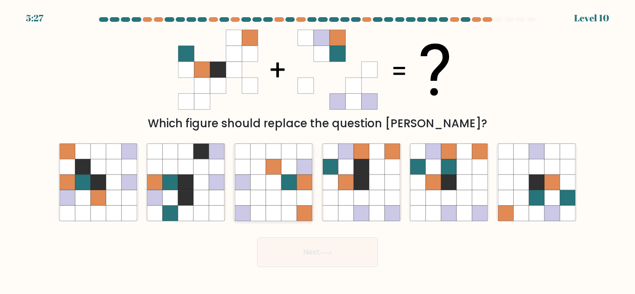
click at [304, 200] on icon at bounding box center [304, 197] width 15 height 15
click at [318, 150] on input "c." at bounding box center [318, 148] width 0 height 2
radio input "true"
click at [328, 247] on button "Next" at bounding box center [317, 253] width 121 height 30
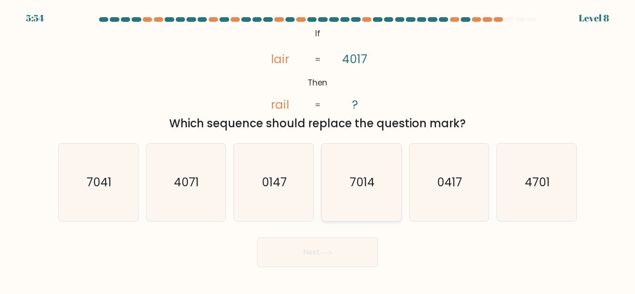
click at [373, 195] on icon "7014" at bounding box center [362, 183] width 78 height 78
click at [318, 150] on input "d. 7014" at bounding box center [318, 148] width 0 height 2
radio input "true"
click at [312, 254] on button "Next" at bounding box center [317, 253] width 121 height 30
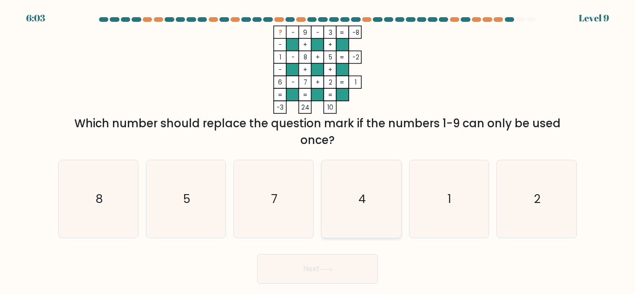
click at [356, 199] on icon "4" at bounding box center [362, 199] width 78 height 78
click at [318, 150] on input "d. 4" at bounding box center [318, 148] width 0 height 2
radio input "true"
click at [312, 268] on button "Next" at bounding box center [317, 269] width 121 height 30
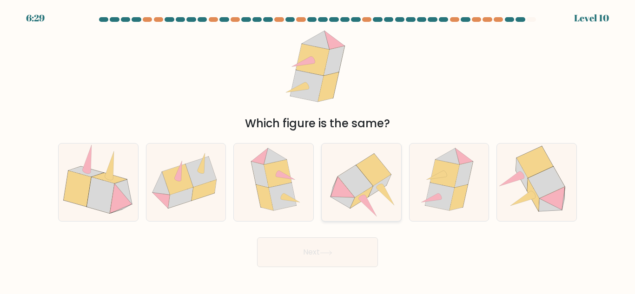
click at [357, 204] on icon at bounding box center [362, 198] width 22 height 22
click at [318, 150] on input "d." at bounding box center [318, 148] width 0 height 2
radio input "true"
click at [317, 252] on button "Next" at bounding box center [317, 253] width 121 height 30
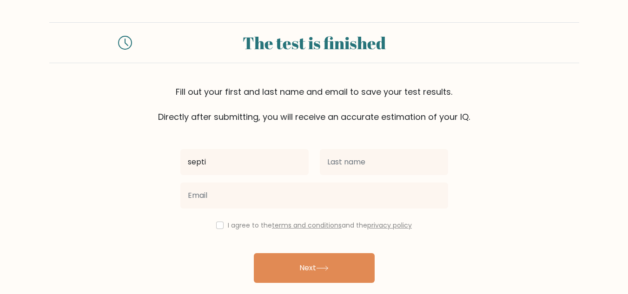
type input "septi"
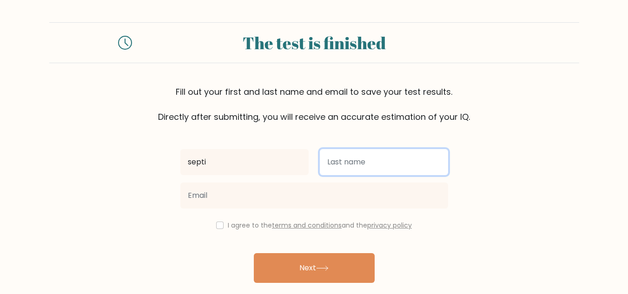
click at [340, 167] on input "text" at bounding box center [384, 162] width 128 height 26
type input "wulandari"
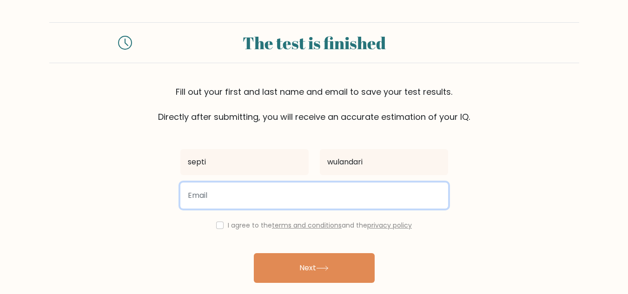
click at [250, 195] on input "email" at bounding box center [314, 196] width 268 height 26
type input "septiwulandrr@gmail.com"
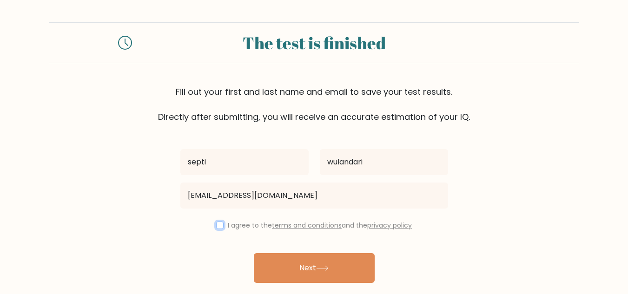
click at [216, 228] on input "checkbox" at bounding box center [219, 225] width 7 height 7
checkbox input "true"
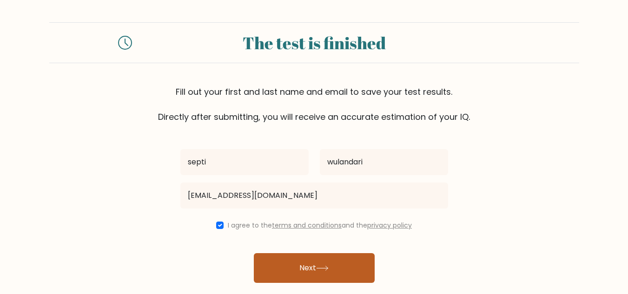
click at [305, 271] on button "Next" at bounding box center [314, 269] width 121 height 30
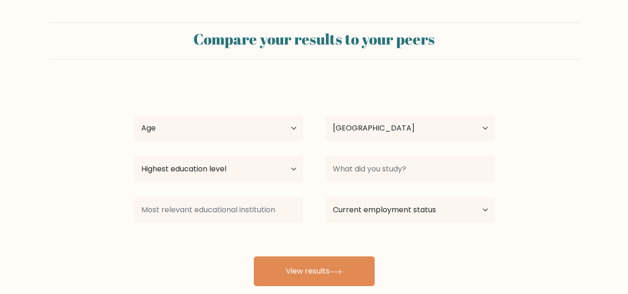
select select "ID"
click at [289, 129] on select "Age Under [DEMOGRAPHIC_DATA] [DEMOGRAPHIC_DATA] [DEMOGRAPHIC_DATA] [DEMOGRAPHIC…" at bounding box center [218, 128] width 169 height 26
select select "25_34"
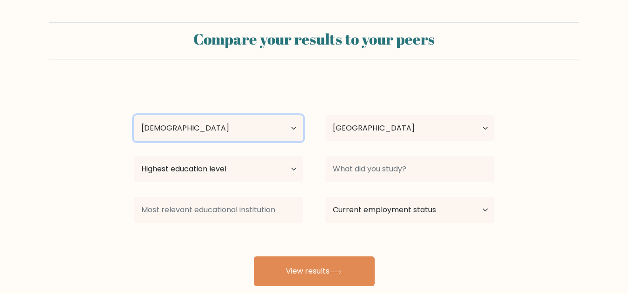
click at [134, 115] on select "Age Under 18 years old 18-24 years old 25-34 years old 35-44 years old 45-54 ye…" at bounding box center [218, 128] width 169 height 26
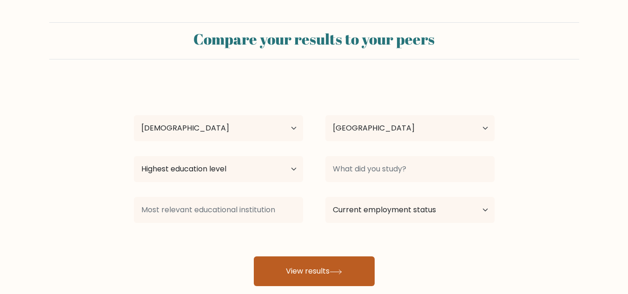
click at [327, 274] on button "View results" at bounding box center [314, 272] width 121 height 30
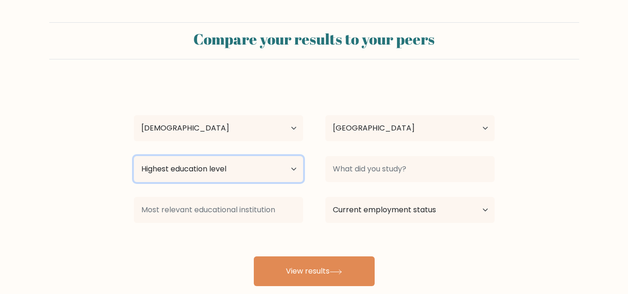
click at [212, 173] on select "Highest education level No schooling Primary Lower Secondary Upper Secondary Oc…" at bounding box center [218, 169] width 169 height 26
select select "upper_secondary"
click at [134, 156] on select "Highest education level No schooling Primary Lower Secondary Upper Secondary Oc…" at bounding box center [218, 169] width 169 height 26
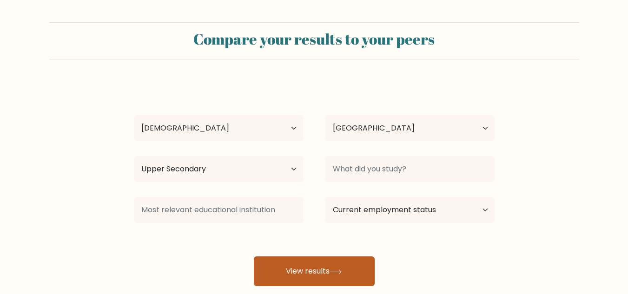
click at [330, 271] on button "View results" at bounding box center [314, 272] width 121 height 30
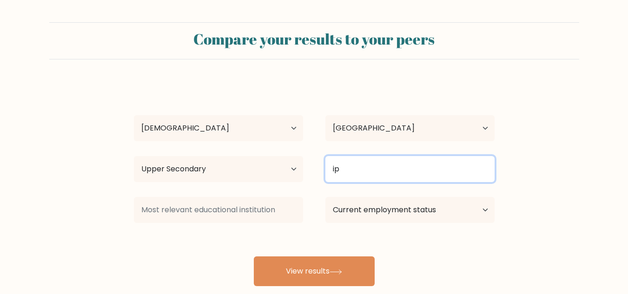
type input "i"
type input "Yes"
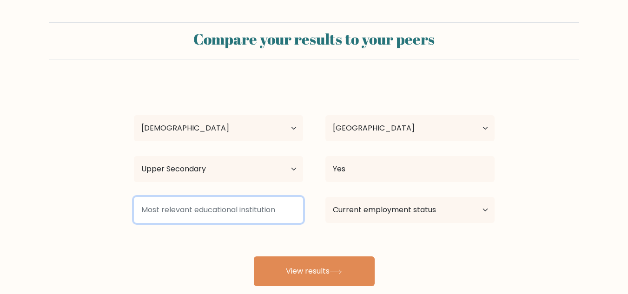
click at [242, 215] on input at bounding box center [218, 210] width 169 height 26
type input "IPA"
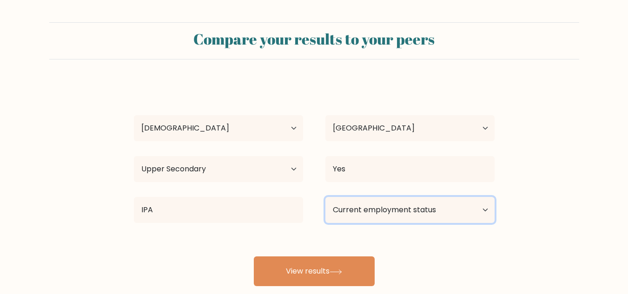
click at [387, 210] on select "Current employment status Employed Student Retired Other / prefer not to answer" at bounding box center [410, 210] width 169 height 26
select select "retired"
click at [326, 197] on select "Current employment status Employed Student Retired Other / prefer not to answer" at bounding box center [410, 210] width 169 height 26
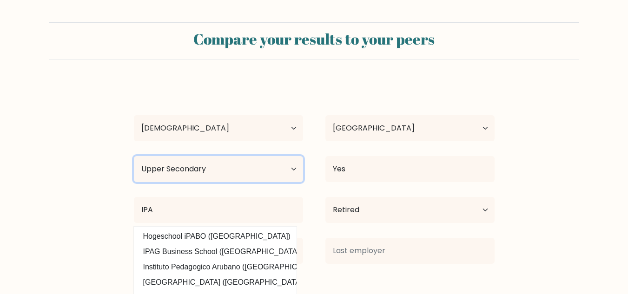
click at [238, 173] on select "Highest education level No schooling Primary Lower Secondary Upper Secondary Oc…" at bounding box center [218, 169] width 169 height 26
click at [134, 156] on select "Highest education level No schooling Primary Lower Secondary Upper Secondary Oc…" at bounding box center [218, 169] width 169 height 26
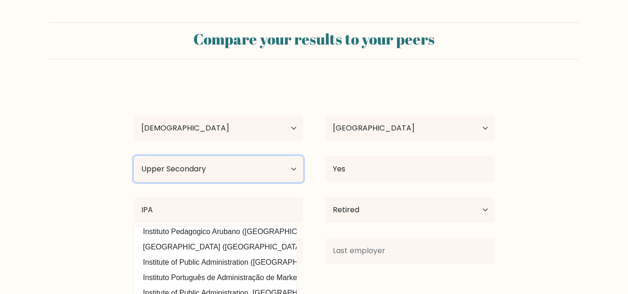
scroll to position [45, 0]
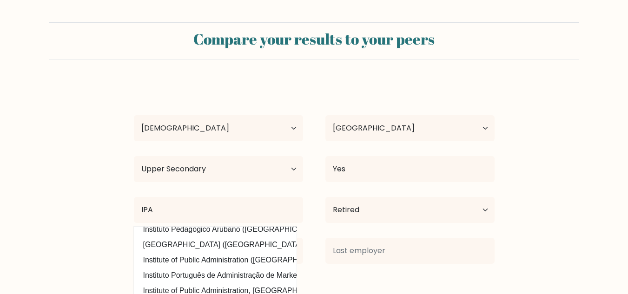
click at [489, 238] on div at bounding box center [410, 250] width 192 height 33
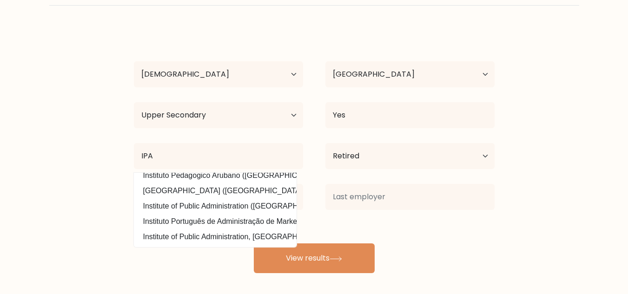
scroll to position [58, 0]
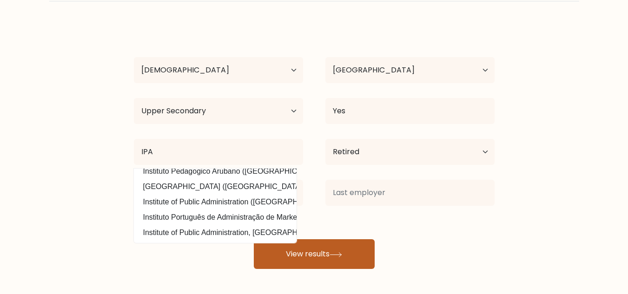
click at [302, 250] on button "View results" at bounding box center [314, 255] width 121 height 30
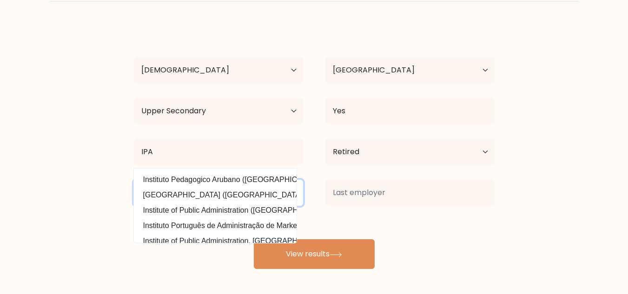
scroll to position [45, 0]
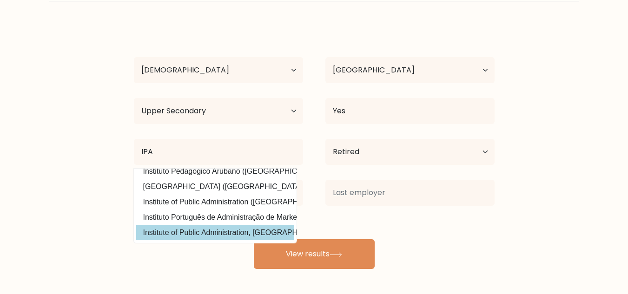
click at [280, 230] on option "Institute of Public Administration, Saudi Arabia (Saudi Arabia)" at bounding box center [215, 233] width 158 height 15
type input "Institute of Public Administration, [GEOGRAPHIC_DATA]"
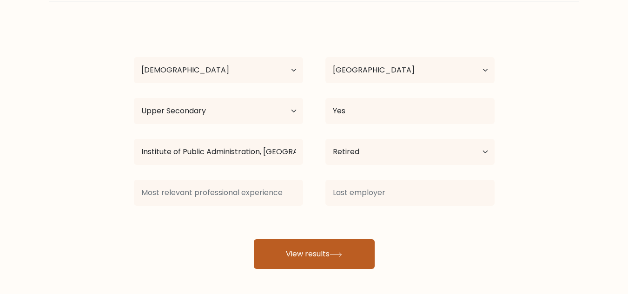
click at [334, 268] on button "View results" at bounding box center [314, 255] width 121 height 30
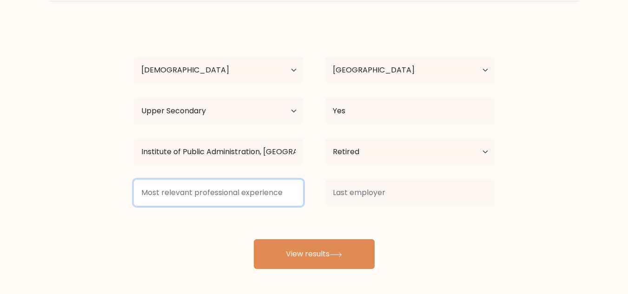
click at [262, 186] on input at bounding box center [218, 193] width 169 height 26
click at [245, 196] on input at bounding box center [218, 193] width 169 height 26
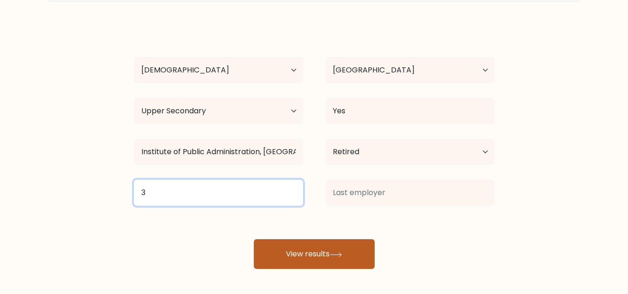
type input "3"
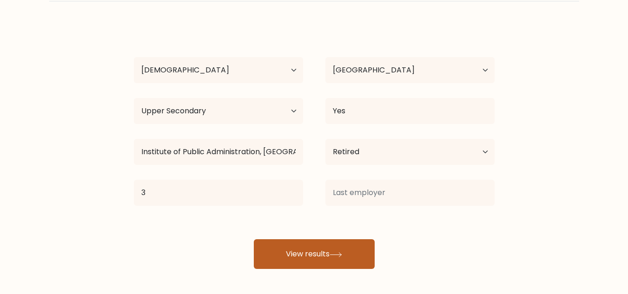
click at [311, 256] on button "View results" at bounding box center [314, 255] width 121 height 30
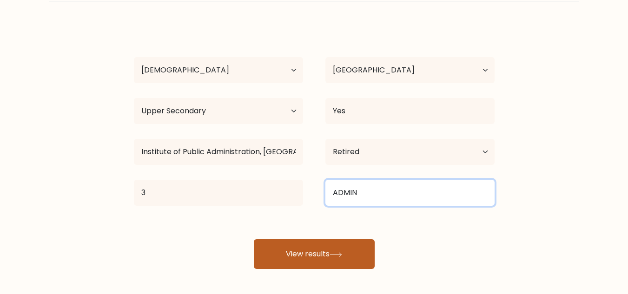
type input "ADMIN"
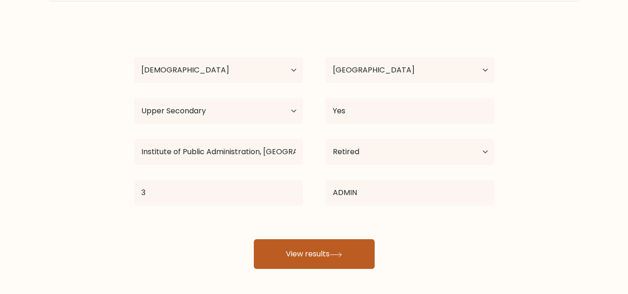
click at [334, 246] on button "View results" at bounding box center [314, 255] width 121 height 30
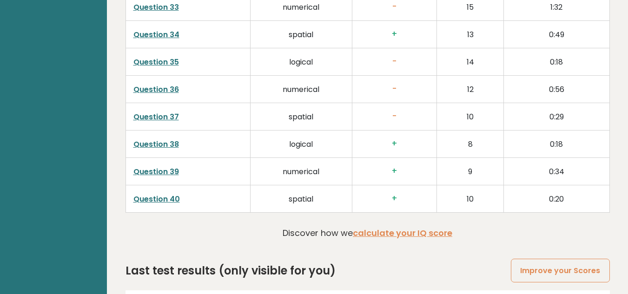
scroll to position [2425, 0]
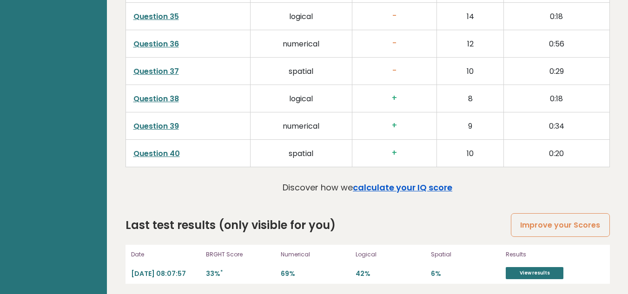
click at [385, 182] on link "calculate your IQ score" at bounding box center [403, 188] width 100 height 12
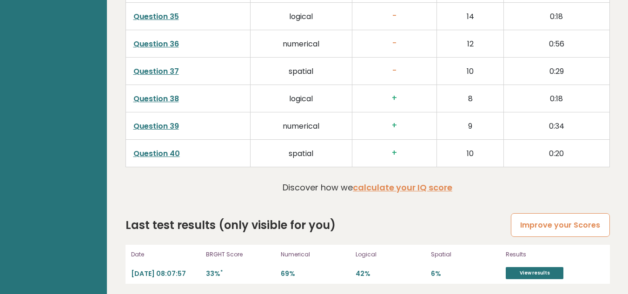
click at [556, 220] on link "Improve your Scores" at bounding box center [560, 226] width 99 height 24
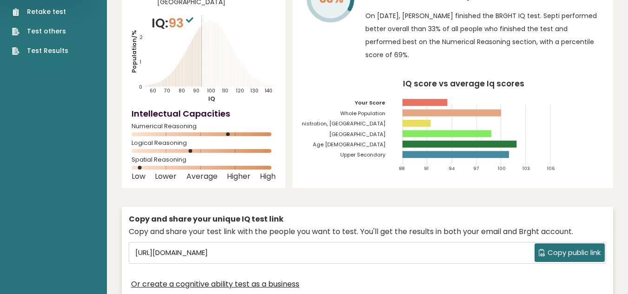
scroll to position [0, 0]
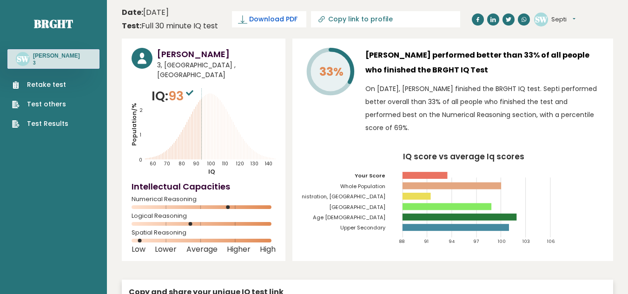
click at [257, 22] on span "Download PDF" at bounding box center [273, 19] width 48 height 10
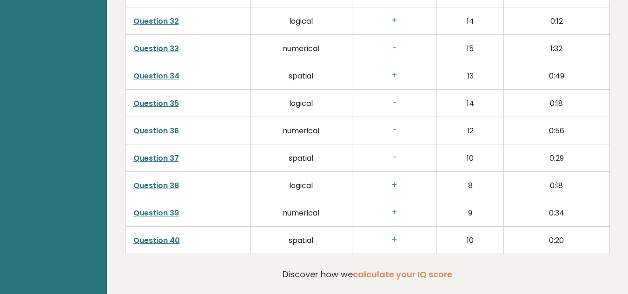
scroll to position [2425, 0]
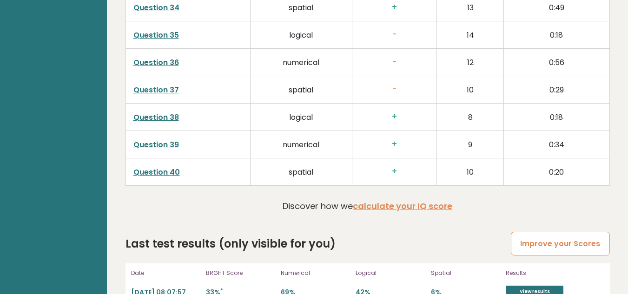
click at [549, 232] on link "Improve your Scores" at bounding box center [560, 244] width 99 height 24
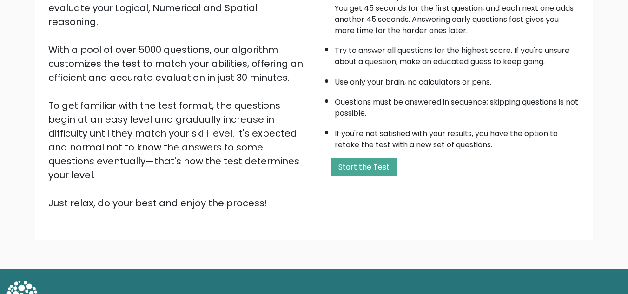
scroll to position [132, 0]
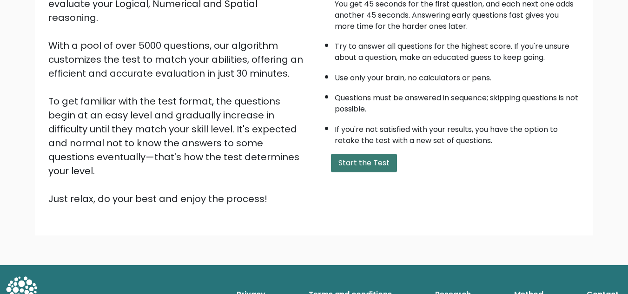
click at [360, 164] on button "Start the Test" at bounding box center [364, 163] width 66 height 19
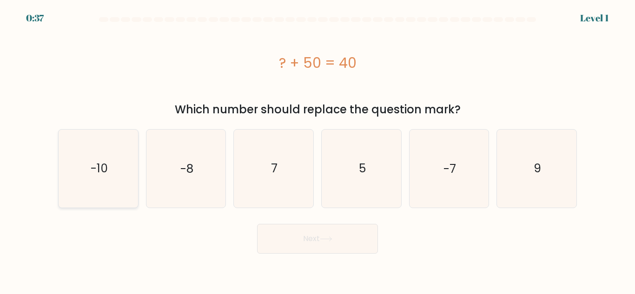
click at [119, 172] on icon "-10" at bounding box center [99, 169] width 78 height 78
click at [318, 150] on input "a. -10" at bounding box center [318, 148] width 0 height 2
radio input "true"
click at [322, 240] on icon at bounding box center [326, 239] width 13 height 5
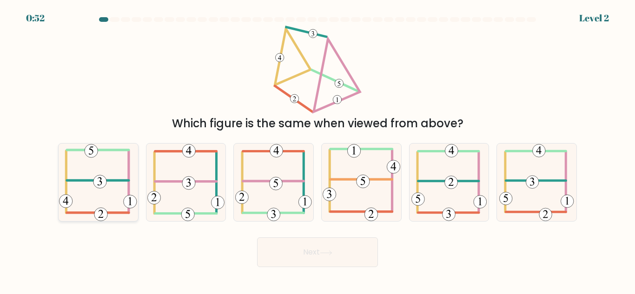
click at [100, 196] on icon at bounding box center [98, 183] width 78 height 78
click at [318, 150] on input "a." at bounding box center [318, 148] width 0 height 2
radio input "true"
click at [311, 253] on button "Next" at bounding box center [317, 253] width 121 height 30
click at [333, 251] on icon at bounding box center [326, 253] width 13 height 5
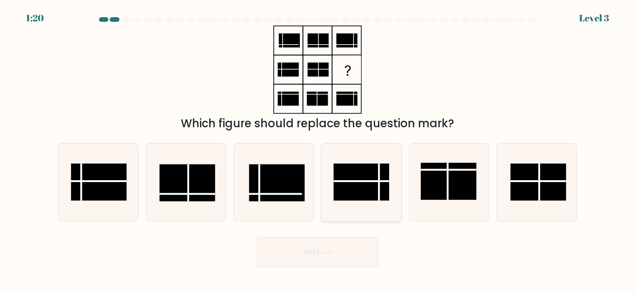
click at [367, 179] on rect at bounding box center [362, 182] width 56 height 37
click at [318, 150] on input "d." at bounding box center [318, 148] width 0 height 2
radio input "true"
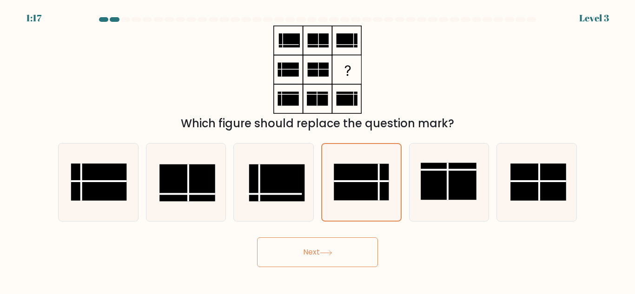
click at [345, 248] on button "Next" at bounding box center [317, 253] width 121 height 30
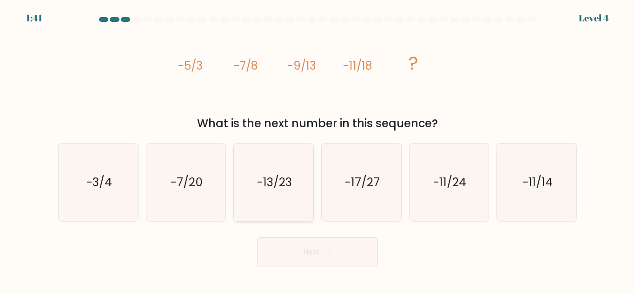
click at [264, 186] on text "-13/23" at bounding box center [274, 182] width 35 height 16
click at [318, 150] on input "c. -13/23" at bounding box center [318, 148] width 0 height 2
radio input "true"
click at [315, 255] on button "Next" at bounding box center [317, 253] width 121 height 30
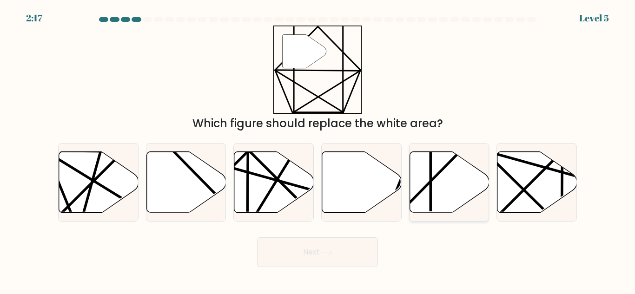
click at [429, 181] on icon at bounding box center [474, 215] width 155 height 155
click at [318, 150] on input "e." at bounding box center [318, 148] width 0 height 2
radio input "true"
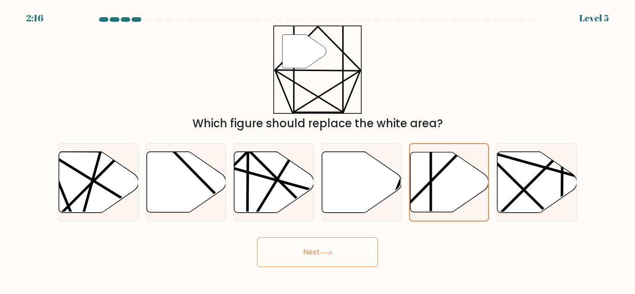
click at [333, 251] on icon at bounding box center [326, 253] width 13 height 5
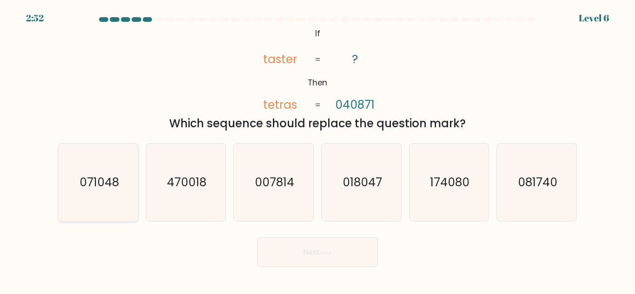
click at [107, 190] on text "071048" at bounding box center [99, 182] width 40 height 16
click at [318, 150] on input "a. 071048" at bounding box center [318, 148] width 0 height 2
radio input "true"
click at [319, 250] on button "Next" at bounding box center [317, 253] width 121 height 30
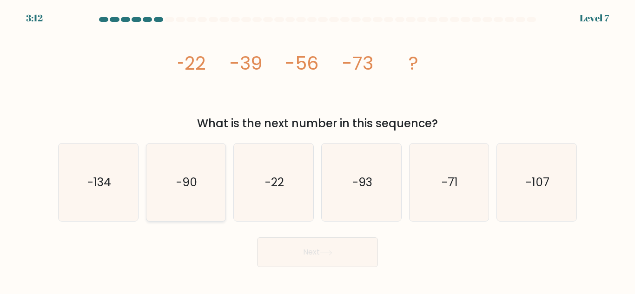
click at [180, 178] on text "-90" at bounding box center [186, 182] width 21 height 16
click at [318, 150] on input "b. -90" at bounding box center [318, 148] width 0 height 2
radio input "true"
click at [324, 254] on icon at bounding box center [326, 253] width 13 height 5
click at [331, 252] on icon at bounding box center [326, 253] width 13 height 5
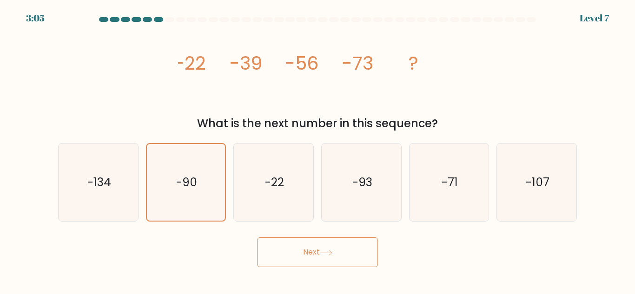
click at [317, 251] on button "Next" at bounding box center [317, 253] width 121 height 30
click at [331, 253] on icon at bounding box center [326, 253] width 13 height 5
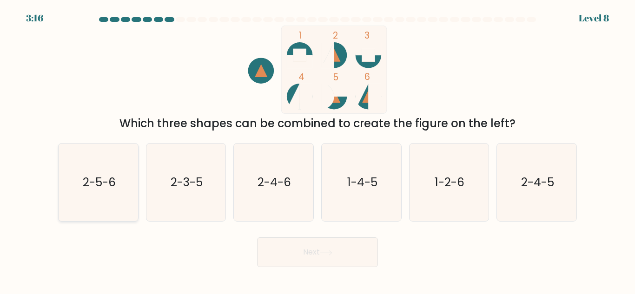
click at [110, 185] on text "2-5-6" at bounding box center [98, 182] width 33 height 16
click at [318, 150] on input "a. 2-5-6" at bounding box center [318, 148] width 0 height 2
radio input "true"
click at [316, 254] on button "Next" at bounding box center [317, 253] width 121 height 30
click at [332, 254] on icon at bounding box center [326, 253] width 13 height 5
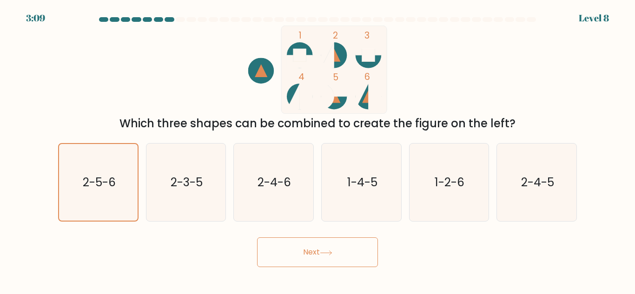
click at [307, 253] on button "Next" at bounding box center [317, 253] width 121 height 30
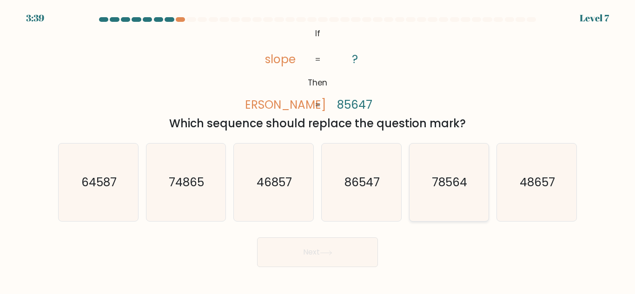
click at [434, 182] on text "78564" at bounding box center [450, 182] width 35 height 16
click at [318, 150] on input "e. 78564" at bounding box center [318, 148] width 0 height 2
radio input "true"
click at [311, 256] on button "Next" at bounding box center [317, 253] width 121 height 30
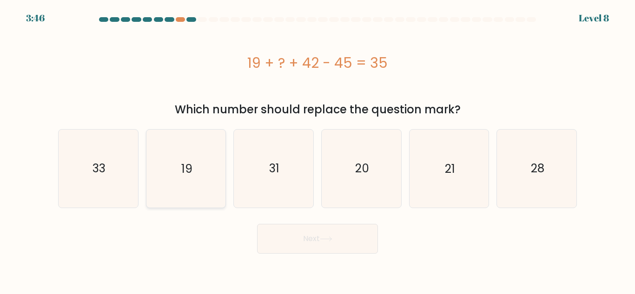
click at [197, 157] on icon "19" at bounding box center [186, 169] width 78 height 78
click at [318, 150] on input "b. 19" at bounding box center [318, 148] width 0 height 2
radio input "true"
click at [319, 246] on button "Next" at bounding box center [317, 239] width 121 height 30
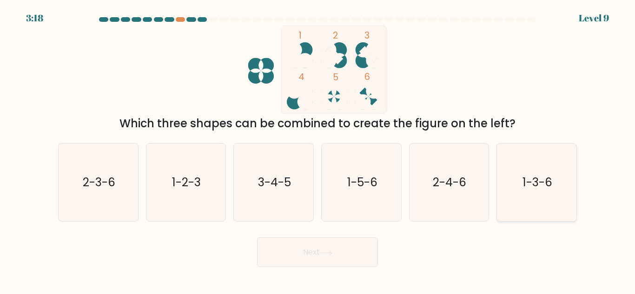
click at [521, 188] on icon "1-3-6" at bounding box center [537, 183] width 78 height 78
click at [318, 150] on input "f. 1-3-6" at bounding box center [318, 148] width 0 height 2
radio input "true"
click at [330, 252] on icon at bounding box center [326, 253] width 13 height 5
click at [115, 181] on text "2-3-6" at bounding box center [99, 182] width 33 height 16
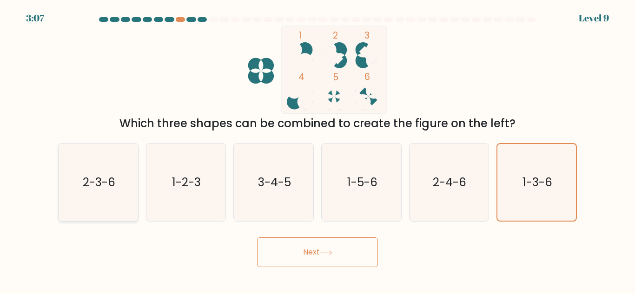
click at [318, 150] on input "a. 2-3-6" at bounding box center [318, 148] width 0 height 2
radio input "true"
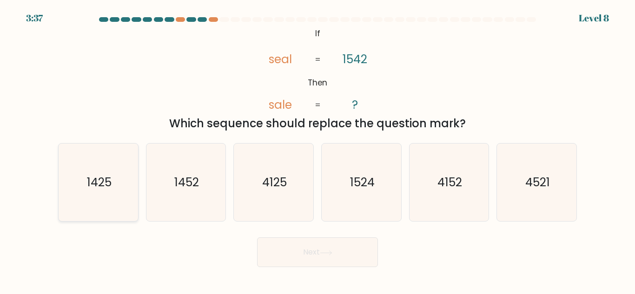
click at [111, 195] on icon "1425" at bounding box center [99, 183] width 78 height 78
click at [318, 150] on input "a. 1425" at bounding box center [318, 148] width 0 height 2
radio input "true"
click at [306, 258] on button "Next" at bounding box center [317, 253] width 121 height 30
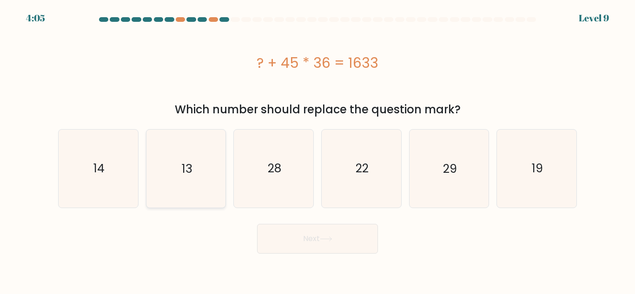
click at [181, 180] on icon "13" at bounding box center [186, 169] width 78 height 78
click at [318, 150] on input "b. 13" at bounding box center [318, 148] width 0 height 2
radio input "true"
click at [312, 236] on button "Next" at bounding box center [317, 239] width 121 height 30
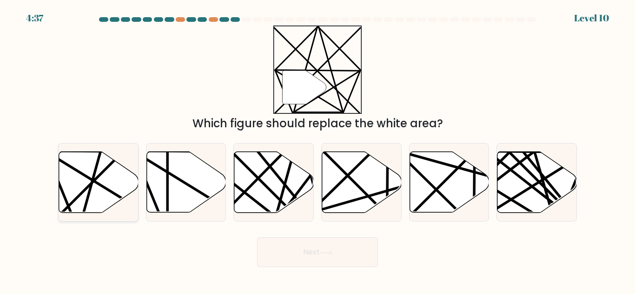
click at [75, 190] on icon at bounding box center [99, 182] width 80 height 61
click at [318, 150] on input "a." at bounding box center [318, 148] width 0 height 2
radio input "true"
click at [329, 251] on icon at bounding box center [326, 253] width 13 height 5
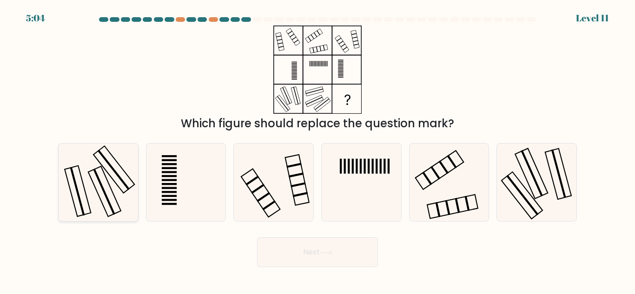
click at [87, 176] on icon at bounding box center [99, 183] width 78 height 78
click at [318, 150] on input "a." at bounding box center [318, 148] width 0 height 2
radio input "true"
click at [305, 250] on button "Next" at bounding box center [317, 253] width 121 height 30
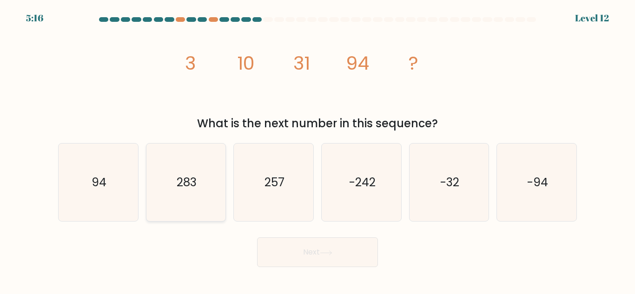
click at [186, 187] on text "283" at bounding box center [187, 182] width 20 height 16
click at [318, 150] on input "b. 283" at bounding box center [318, 148] width 0 height 2
radio input "true"
click at [320, 254] on button "Next" at bounding box center [317, 253] width 121 height 30
click at [307, 250] on button "Next" at bounding box center [317, 253] width 121 height 30
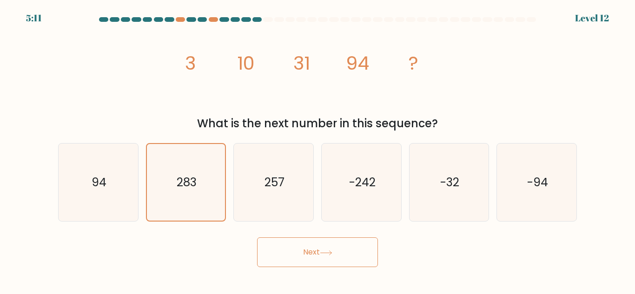
click at [332, 253] on icon at bounding box center [326, 253] width 11 height 4
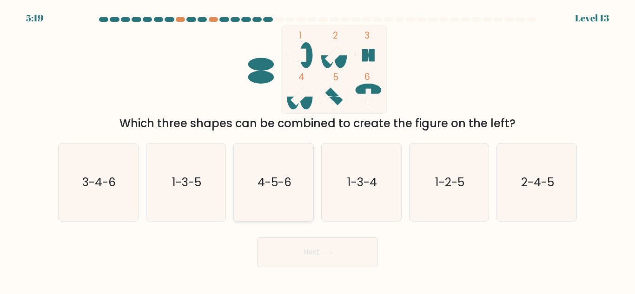
click at [283, 177] on text "4-5-6" at bounding box center [275, 182] width 34 height 16
click at [318, 150] on input "c. 4-5-6" at bounding box center [318, 148] width 0 height 2
radio input "true"
click at [319, 254] on button "Next" at bounding box center [317, 253] width 121 height 30
click at [332, 254] on icon at bounding box center [326, 253] width 13 height 5
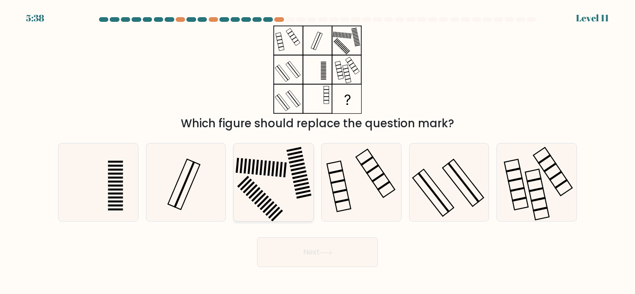
click at [269, 170] on rect at bounding box center [268, 168] width 3 height 15
click at [318, 150] on input "c." at bounding box center [318, 148] width 0 height 2
radio input "true"
click at [324, 252] on icon at bounding box center [326, 253] width 13 height 5
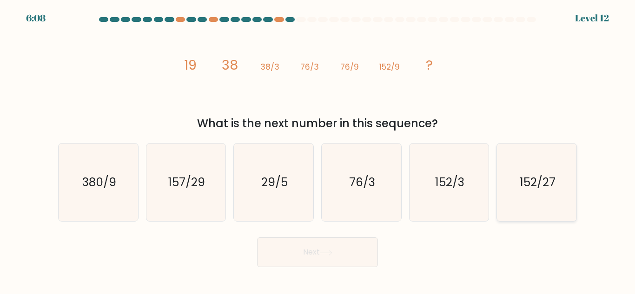
click at [528, 187] on text "152/27" at bounding box center [538, 182] width 36 height 16
click at [318, 150] on input "f. 152/27" at bounding box center [318, 148] width 0 height 2
radio input "true"
click at [314, 253] on button "Next" at bounding box center [317, 253] width 121 height 30
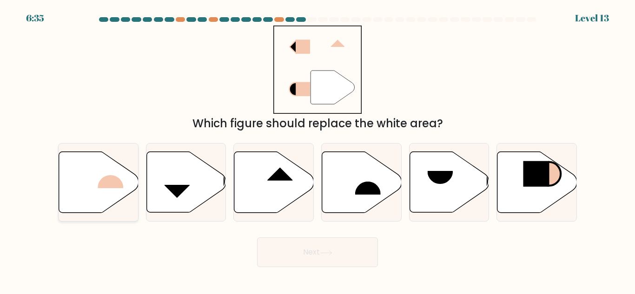
click at [104, 179] on rect at bounding box center [111, 175] width 26 height 27
click at [318, 150] on input "a." at bounding box center [318, 148] width 0 height 2
radio input "true"
click at [316, 243] on button "Next" at bounding box center [317, 253] width 121 height 30
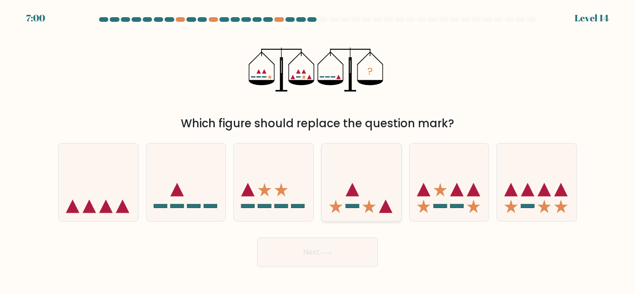
click at [358, 194] on icon at bounding box center [362, 183] width 80 height 66
click at [318, 150] on input "d." at bounding box center [318, 148] width 0 height 2
radio input "true"
click at [343, 250] on button "Next" at bounding box center [317, 253] width 121 height 30
click at [333, 255] on icon at bounding box center [326, 253] width 13 height 5
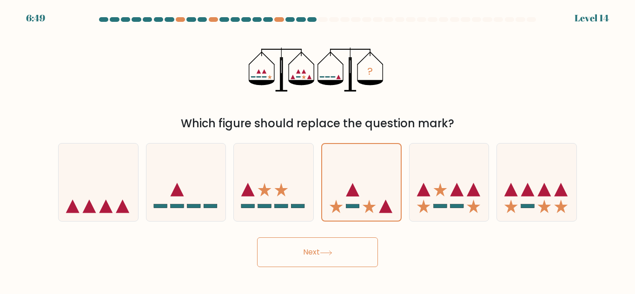
click at [331, 253] on icon at bounding box center [326, 253] width 11 height 4
click at [332, 254] on icon at bounding box center [326, 253] width 13 height 5
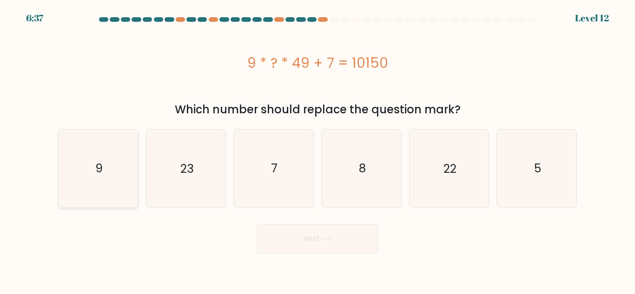
click at [107, 175] on icon "9" at bounding box center [99, 169] width 78 height 78
click at [318, 150] on input "a. 9" at bounding box center [318, 148] width 0 height 2
radio input "true"
click at [288, 240] on button "Next" at bounding box center [317, 239] width 121 height 30
click at [329, 242] on button "Next" at bounding box center [317, 239] width 121 height 30
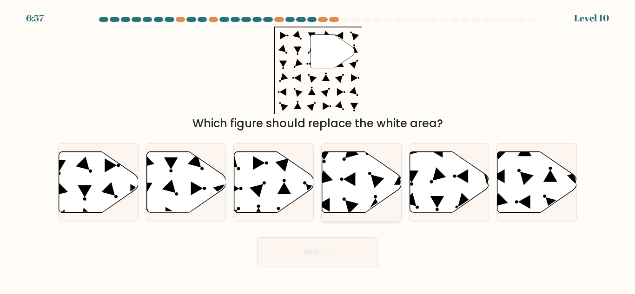
click at [335, 193] on icon at bounding box center [362, 182] width 80 height 61
click at [318, 150] on input "d." at bounding box center [318, 148] width 0 height 2
radio input "true"
click at [311, 258] on button "Next" at bounding box center [317, 253] width 121 height 30
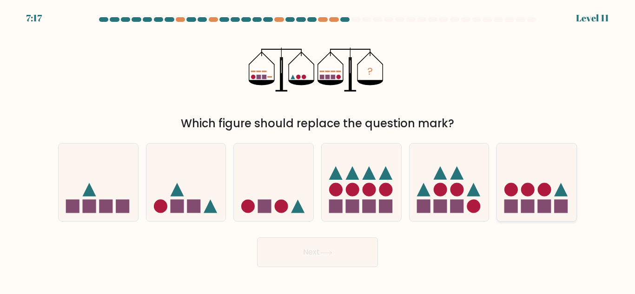
click at [521, 195] on icon at bounding box center [537, 183] width 80 height 66
click at [318, 150] on input "f." at bounding box center [318, 148] width 0 height 2
radio input "true"
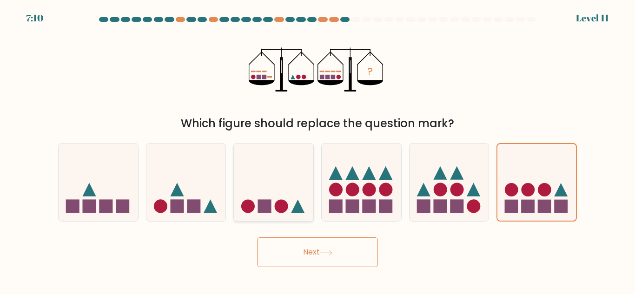
click at [277, 193] on icon at bounding box center [274, 183] width 80 height 66
click at [318, 150] on input "c." at bounding box center [318, 148] width 0 height 2
radio input "true"
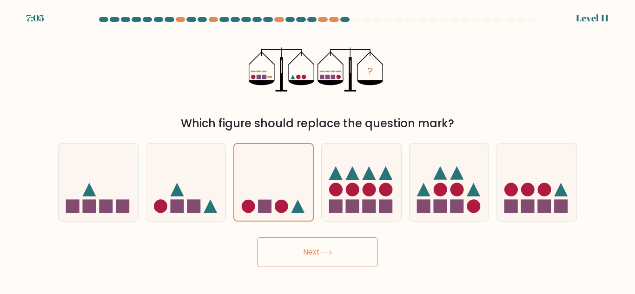
click at [313, 257] on button "Next" at bounding box center [317, 253] width 121 height 30
click at [538, 192] on icon at bounding box center [537, 183] width 80 height 66
click at [318, 150] on input "f." at bounding box center [318, 148] width 0 height 2
radio input "true"
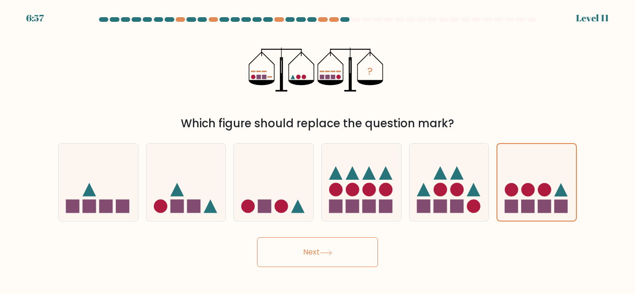
click at [325, 254] on icon at bounding box center [326, 253] width 13 height 5
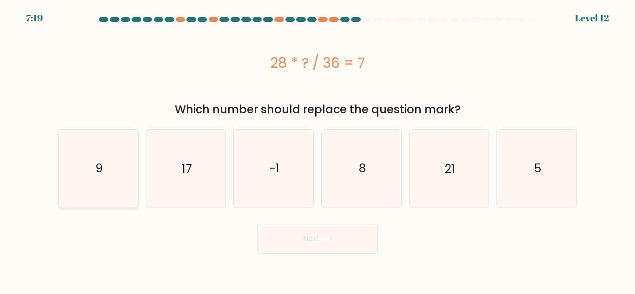
click at [84, 171] on icon "9" at bounding box center [99, 169] width 78 height 78
click at [318, 150] on input "a. 9" at bounding box center [318, 148] width 0 height 2
radio input "true"
click at [314, 237] on button "Next" at bounding box center [317, 239] width 121 height 30
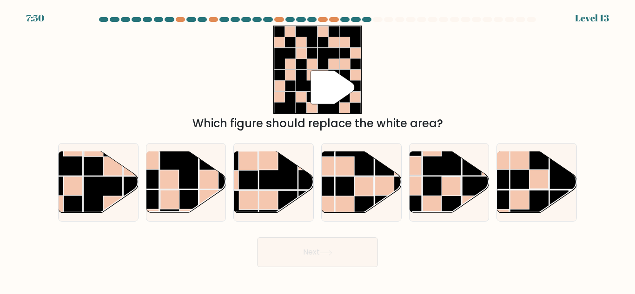
click at [327, 91] on icon at bounding box center [333, 87] width 44 height 33
click at [192, 180] on rect at bounding box center [179, 170] width 39 height 39
click at [318, 150] on input "b." at bounding box center [318, 148] width 0 height 2
radio input "true"
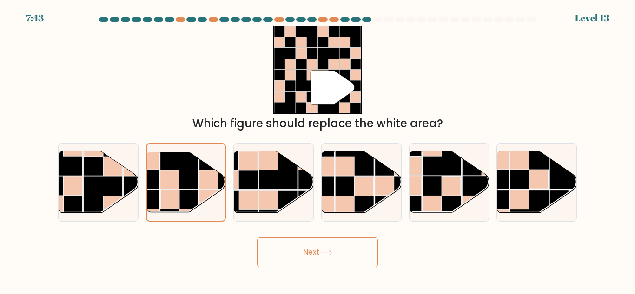
click at [331, 253] on icon at bounding box center [326, 253] width 13 height 5
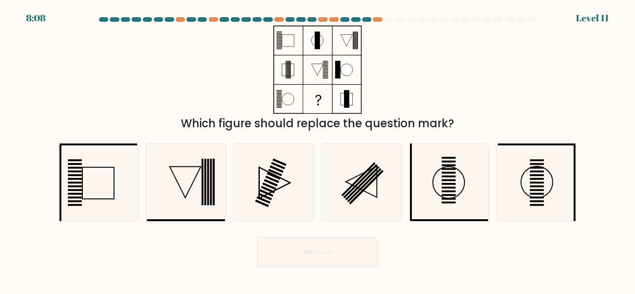
click at [188, 178] on icon at bounding box center [186, 183] width 78 height 78
click at [318, 150] on input "b." at bounding box center [318, 148] width 0 height 2
radio input "true"
click at [314, 254] on button "Next" at bounding box center [317, 253] width 121 height 30
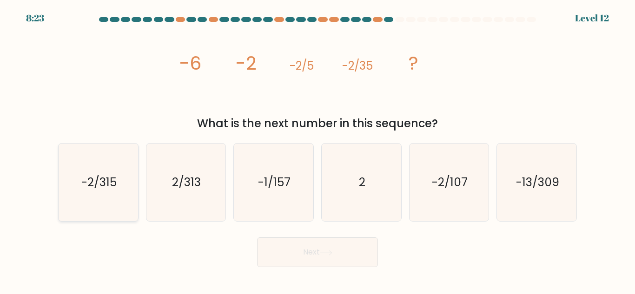
click at [99, 184] on text "-2/315" at bounding box center [98, 182] width 35 height 16
click at [318, 150] on input "a. -2/315" at bounding box center [318, 148] width 0 height 2
radio input "true"
click at [330, 256] on button "Next" at bounding box center [317, 253] width 121 height 30
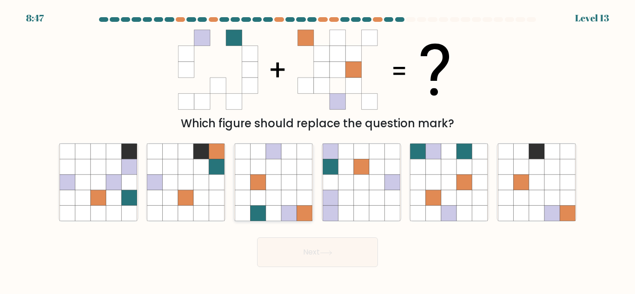
click at [279, 197] on icon at bounding box center [273, 197] width 15 height 15
click at [318, 150] on input "c." at bounding box center [318, 148] width 0 height 2
radio input "true"
click at [323, 252] on icon at bounding box center [326, 253] width 13 height 5
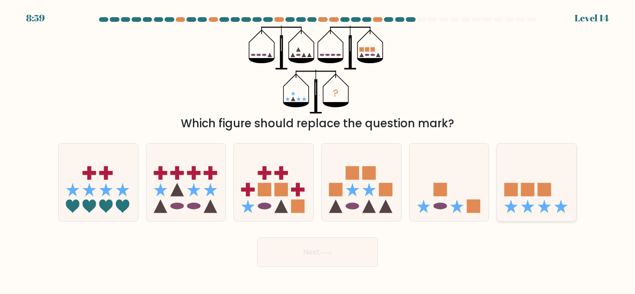
click at [542, 204] on icon at bounding box center [537, 183] width 80 height 66
click at [318, 150] on input "f." at bounding box center [318, 148] width 0 height 2
radio input "true"
click at [320, 252] on button "Next" at bounding box center [317, 253] width 121 height 30
click at [442, 194] on rect at bounding box center [440, 189] width 13 height 13
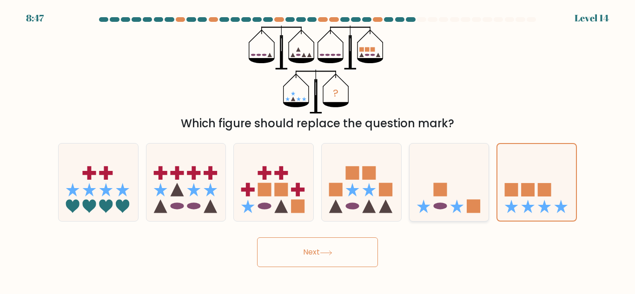
click at [318, 150] on input "e." at bounding box center [318, 148] width 0 height 2
radio input "true"
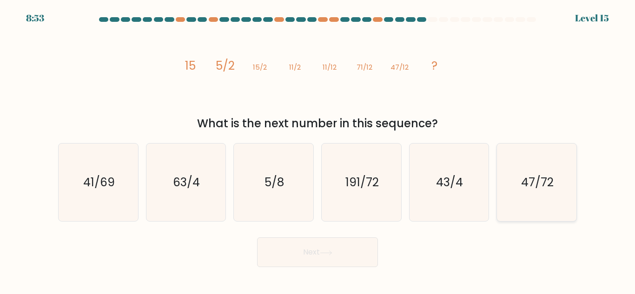
click at [525, 187] on text "47/72" at bounding box center [537, 182] width 33 height 16
click at [318, 150] on input "f. 47/72" at bounding box center [318, 148] width 0 height 2
radio input "true"
click at [320, 254] on button "Next" at bounding box center [317, 253] width 121 height 30
click at [110, 185] on text "41/69" at bounding box center [99, 182] width 32 height 16
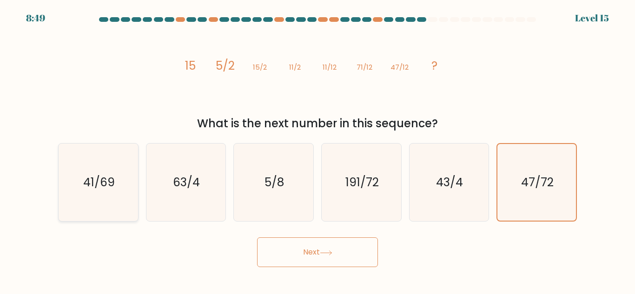
click at [318, 150] on input "a. 41/69" at bounding box center [318, 148] width 0 height 2
radio input "true"
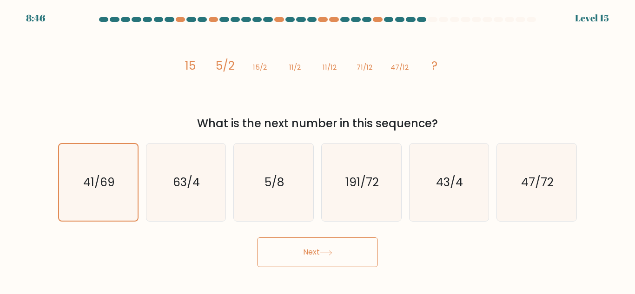
click at [307, 251] on button "Next" at bounding box center [317, 253] width 121 height 30
click at [189, 180] on text "63/4" at bounding box center [187, 182] width 27 height 16
click at [318, 150] on input "b. 63/4" at bounding box center [318, 148] width 0 height 2
radio input "true"
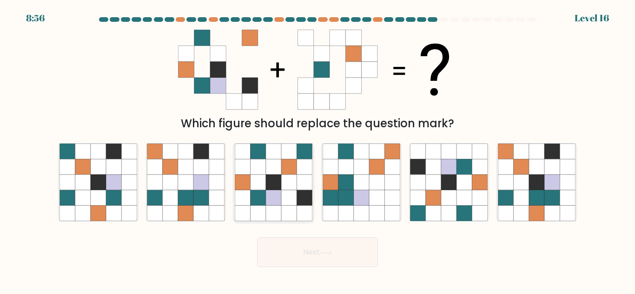
click at [261, 175] on icon at bounding box center [258, 182] width 15 height 15
click at [318, 150] on input "c." at bounding box center [318, 148] width 0 height 2
radio input "true"
click at [338, 253] on button "Next" at bounding box center [317, 253] width 121 height 30
click at [326, 254] on icon at bounding box center [326, 253] width 13 height 5
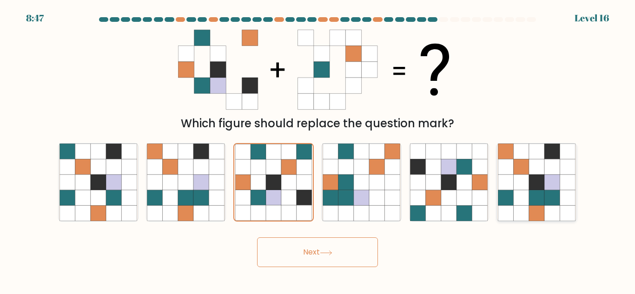
click at [531, 190] on icon at bounding box center [536, 182] width 15 height 15
click at [318, 150] on input "f." at bounding box center [318, 148] width 0 height 2
radio input "true"
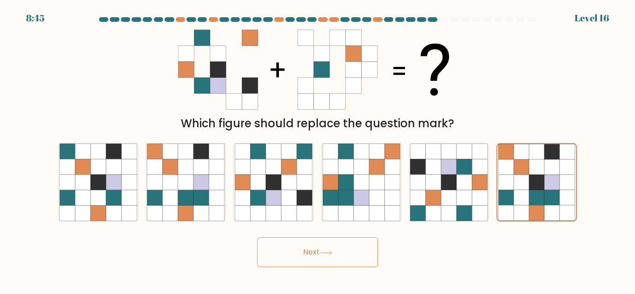
click at [309, 260] on button "Next" at bounding box center [317, 253] width 121 height 30
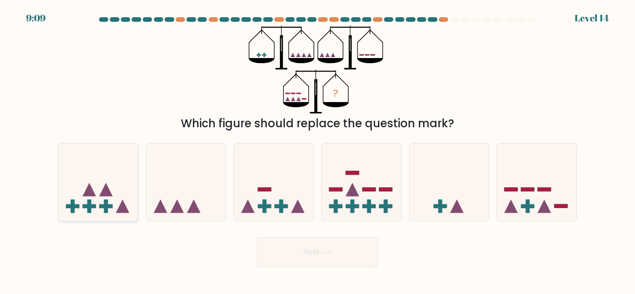
click at [108, 205] on rect at bounding box center [106, 207] width 13 height 4
click at [318, 150] on input "a." at bounding box center [318, 148] width 0 height 2
radio input "true"
click at [300, 253] on button "Next" at bounding box center [317, 253] width 121 height 30
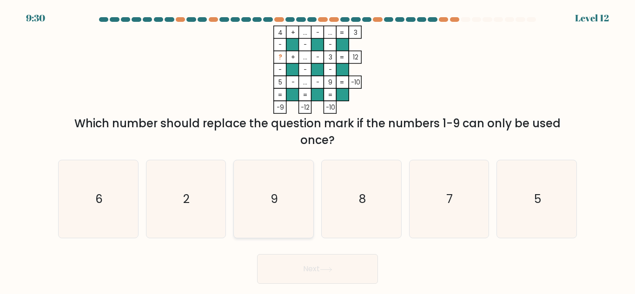
click at [293, 206] on icon "9" at bounding box center [274, 199] width 78 height 78
click at [318, 150] on input "c. 9" at bounding box center [318, 148] width 0 height 2
radio input "true"
click at [331, 271] on icon at bounding box center [326, 269] width 13 height 5
click at [358, 180] on icon "8" at bounding box center [362, 199] width 78 height 78
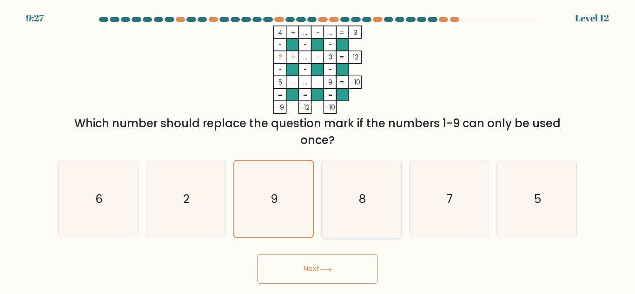
click at [318, 150] on input "d. 8" at bounding box center [318, 148] width 0 height 2
radio input "true"
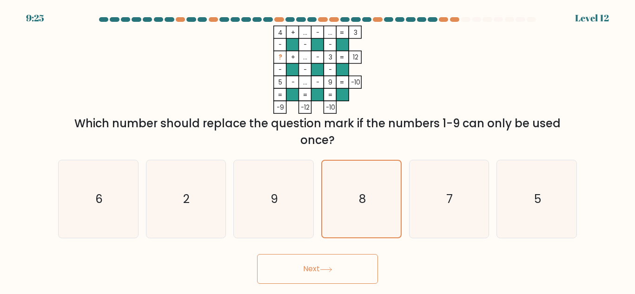
click at [328, 278] on button "Next" at bounding box center [317, 269] width 121 height 30
click at [438, 207] on icon "7" at bounding box center [449, 199] width 78 height 78
click at [318, 150] on input "e. 7" at bounding box center [318, 148] width 0 height 2
radio input "true"
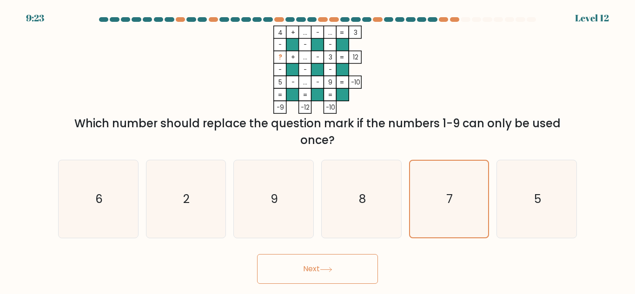
click at [334, 273] on button "Next" at bounding box center [317, 269] width 121 height 30
click at [527, 193] on icon "5" at bounding box center [537, 199] width 78 height 78
click at [318, 150] on input "f. 5" at bounding box center [318, 148] width 0 height 2
radio input "true"
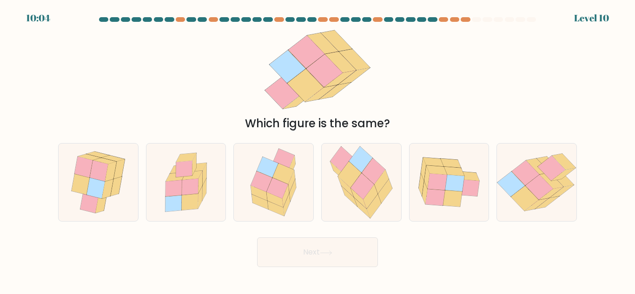
click at [319, 268] on body "10:04 Level 10" at bounding box center [317, 147] width 635 height 294
click at [277, 174] on icon at bounding box center [283, 174] width 21 height 20
click at [318, 150] on input "c." at bounding box center [318, 148] width 0 height 2
radio input "true"
click at [321, 254] on button "Next" at bounding box center [317, 253] width 121 height 30
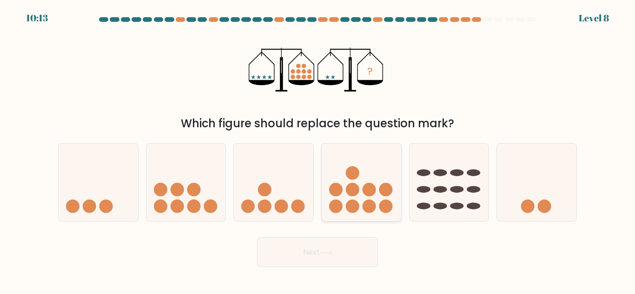
click at [361, 194] on icon at bounding box center [362, 183] width 80 height 66
click at [318, 150] on input "d." at bounding box center [318, 148] width 0 height 2
radio input "true"
click at [315, 258] on button "Next" at bounding box center [317, 253] width 121 height 30
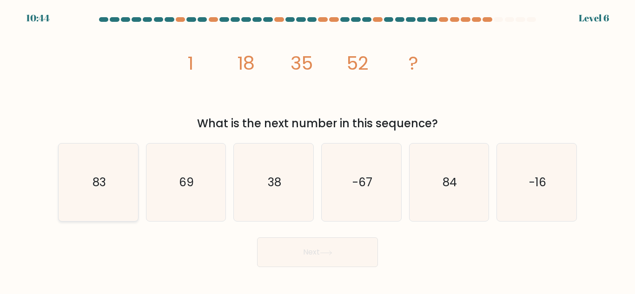
click at [106, 190] on text "83" at bounding box center [98, 182] width 13 height 16
click at [318, 150] on input "a. 83" at bounding box center [318, 148] width 0 height 2
radio input "true"
click at [181, 185] on text "69" at bounding box center [187, 182] width 15 height 16
click at [318, 150] on input "b. 69" at bounding box center [318, 148] width 0 height 2
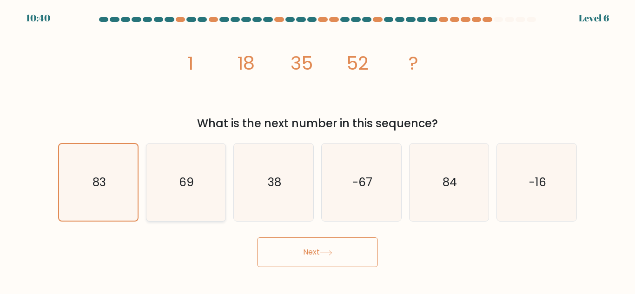
radio input "true"
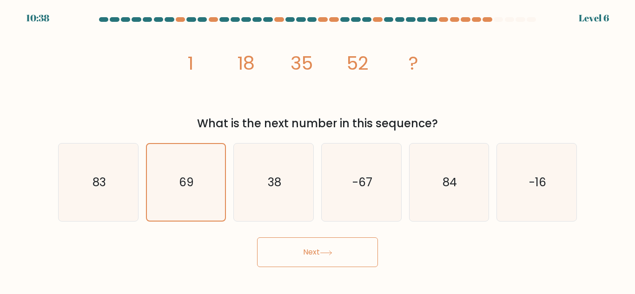
click at [323, 254] on icon at bounding box center [326, 253] width 13 height 5
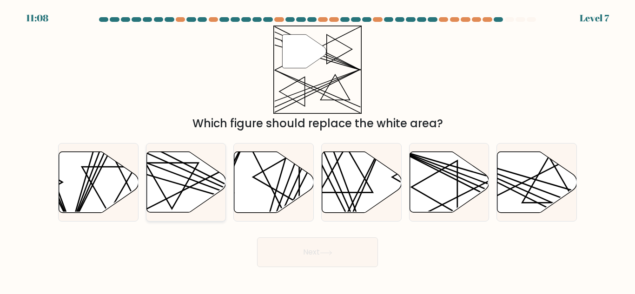
click at [168, 174] on icon at bounding box center [187, 182] width 80 height 61
click at [318, 150] on input "b." at bounding box center [318, 148] width 0 height 2
radio input "true"
click at [308, 247] on button "Next" at bounding box center [317, 253] width 121 height 30
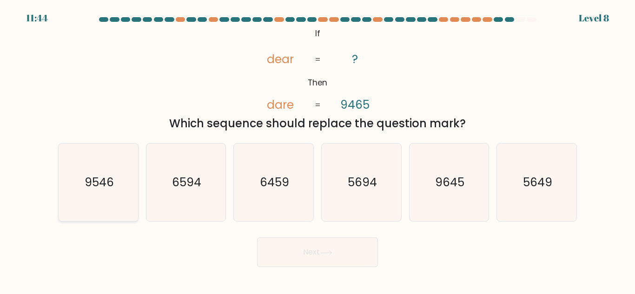
click at [103, 189] on text "9546" at bounding box center [98, 182] width 29 height 16
click at [318, 150] on input "a. 9546" at bounding box center [318, 148] width 0 height 2
radio input "true"
click at [309, 256] on button "Next" at bounding box center [317, 253] width 121 height 30
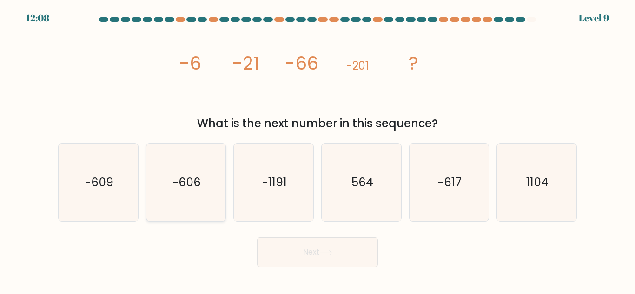
click at [196, 188] on text "-606" at bounding box center [187, 182] width 28 height 16
click at [318, 150] on input "b. -606" at bounding box center [318, 148] width 0 height 2
radio input "true"
click at [325, 256] on button "Next" at bounding box center [317, 253] width 121 height 30
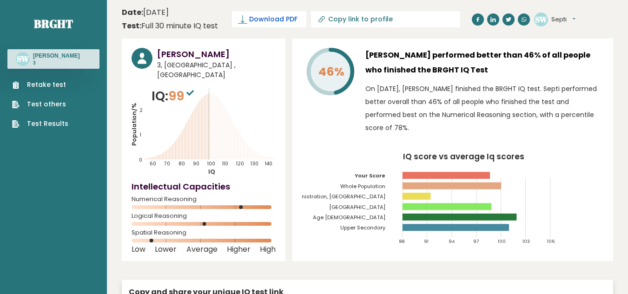
click at [265, 19] on span "Download PDF" at bounding box center [273, 19] width 48 height 10
